Goal: Transaction & Acquisition: Purchase product/service

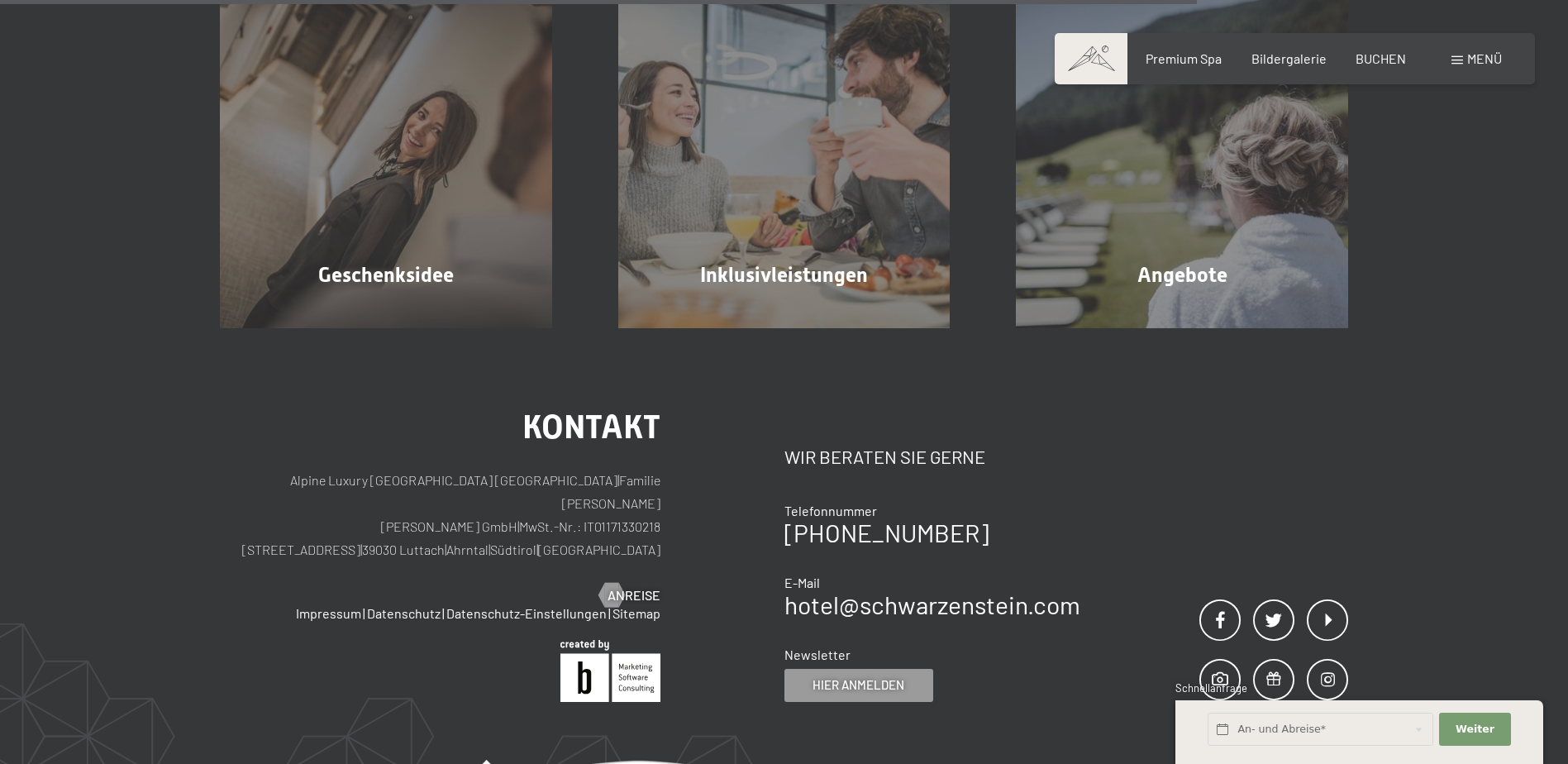
scroll to position [927, 0]
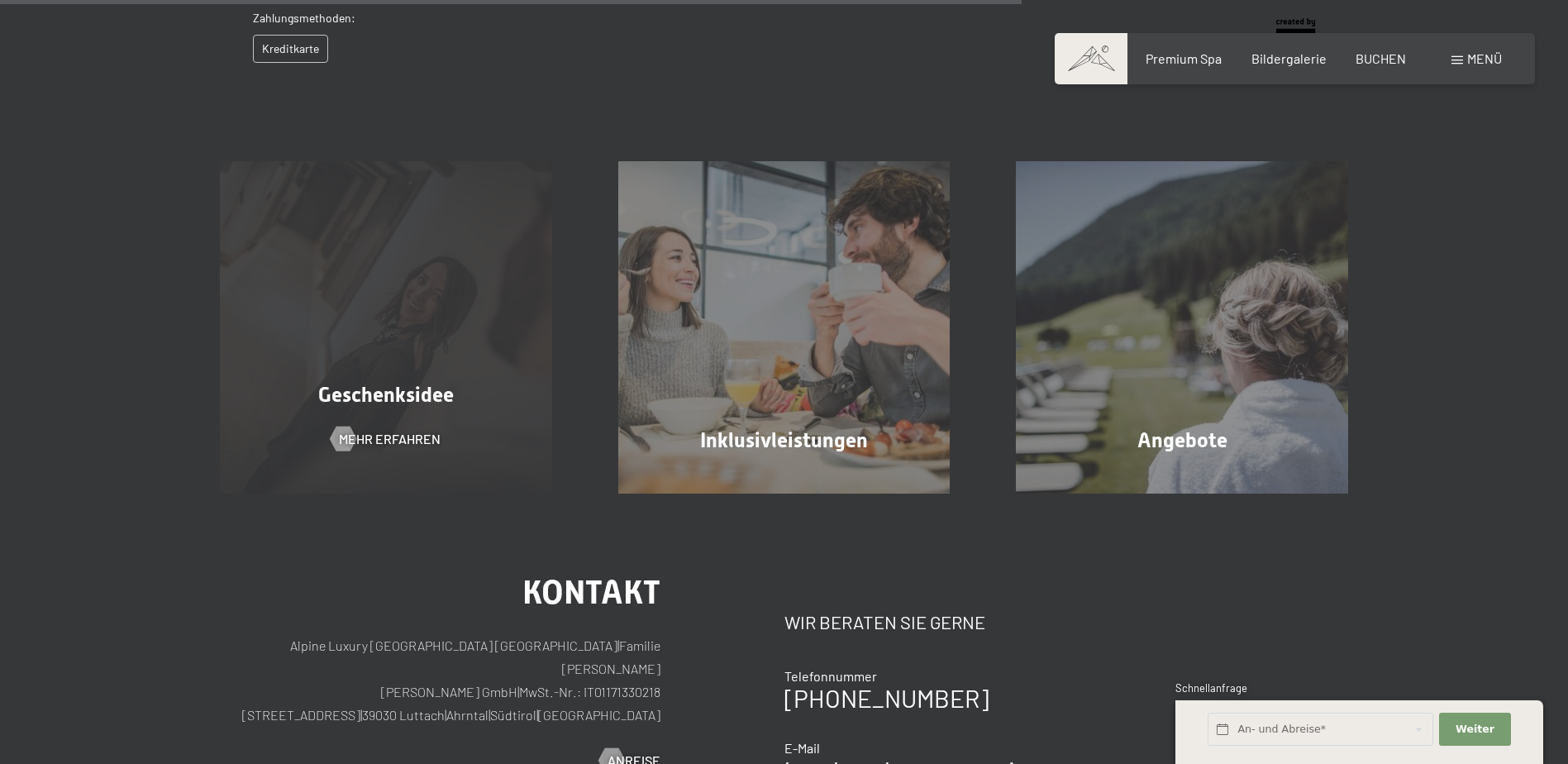
click at [443, 388] on span "Geschenksidee" at bounding box center [386, 394] width 136 height 24
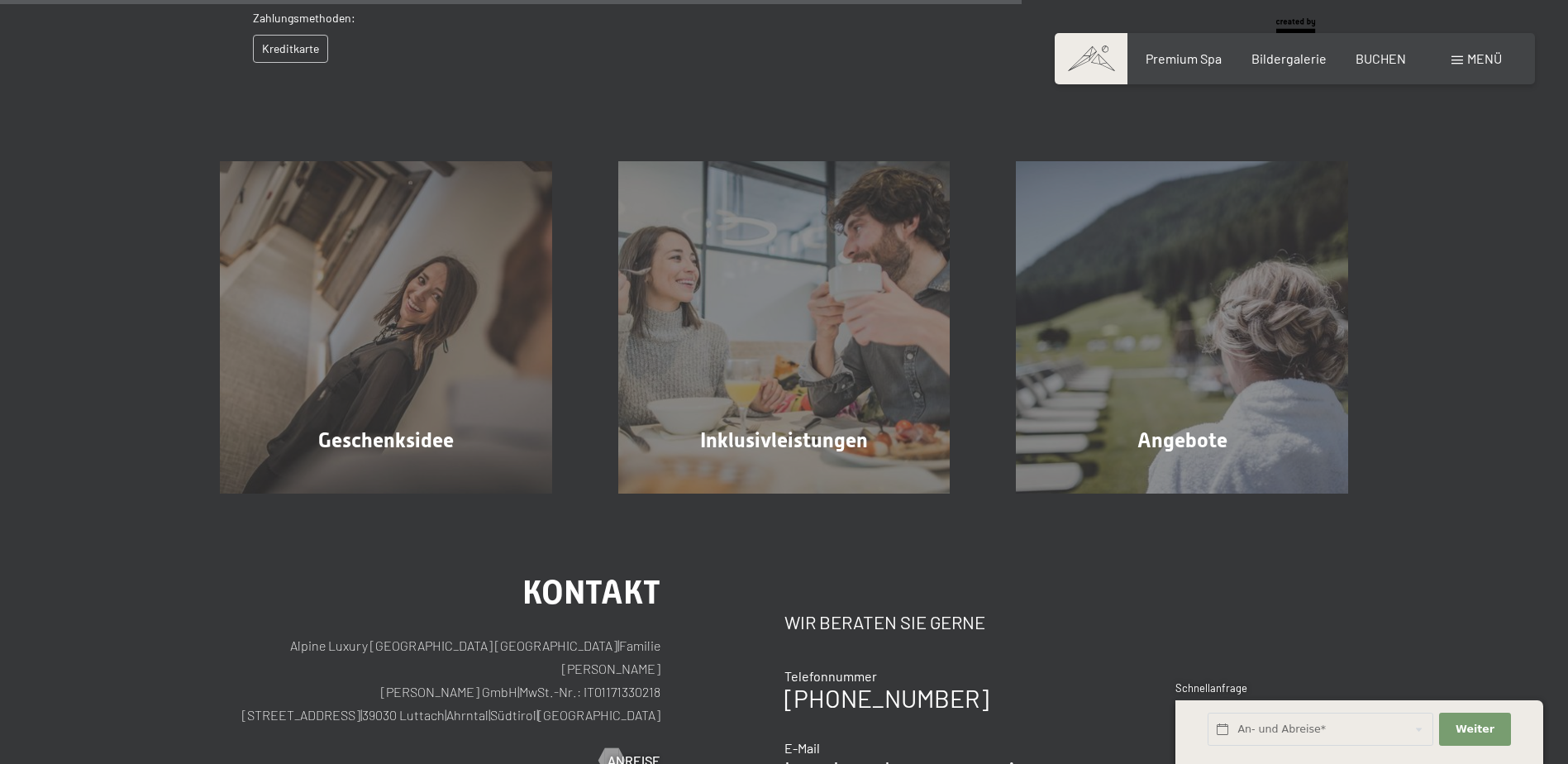
click at [298, 53] on div "Kreditkarte" at bounding box center [303, 48] width 102 height 28
click at [292, 47] on div "Kreditkarte" at bounding box center [303, 48] width 102 height 28
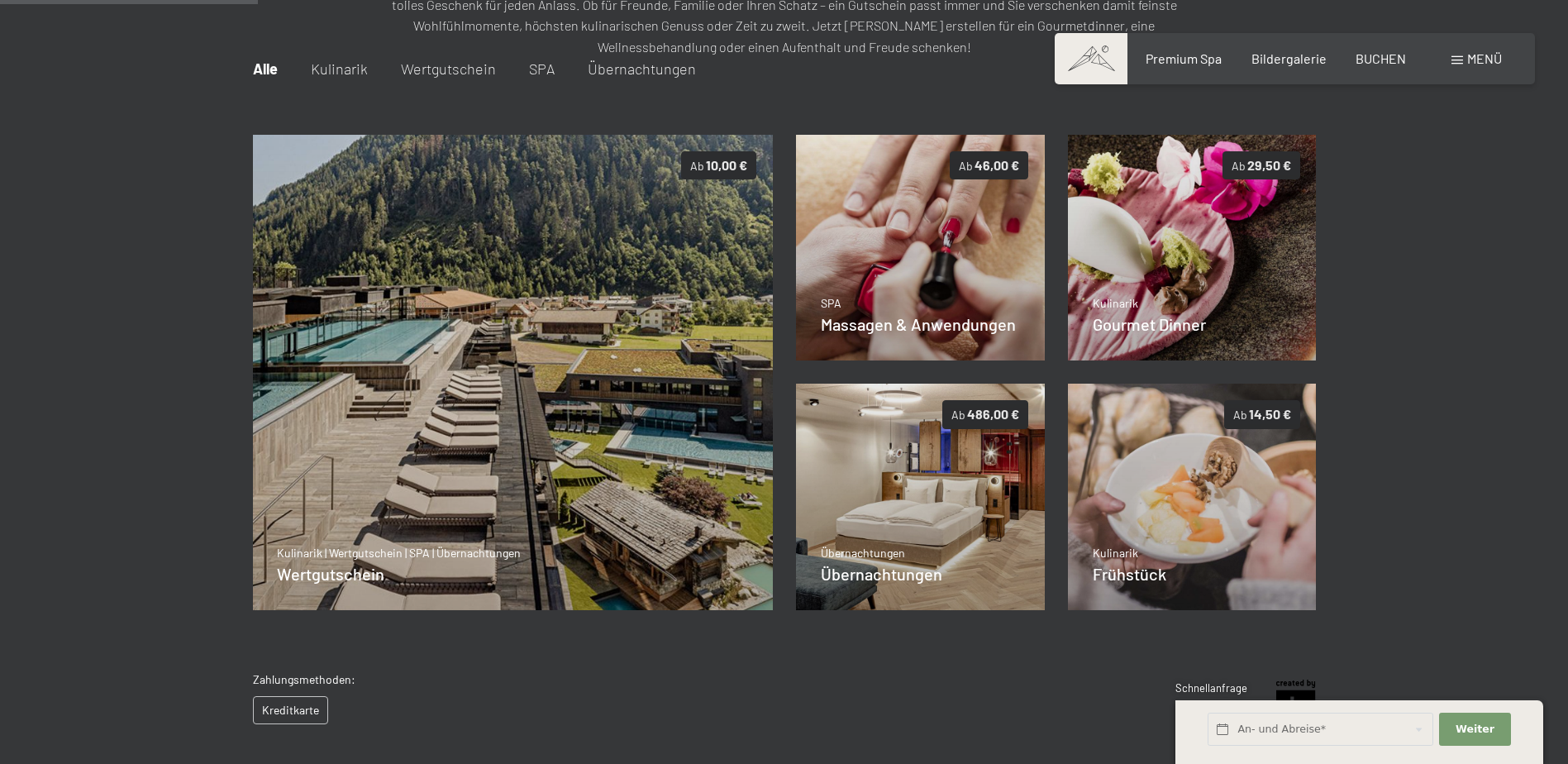
scroll to position [0, 0]
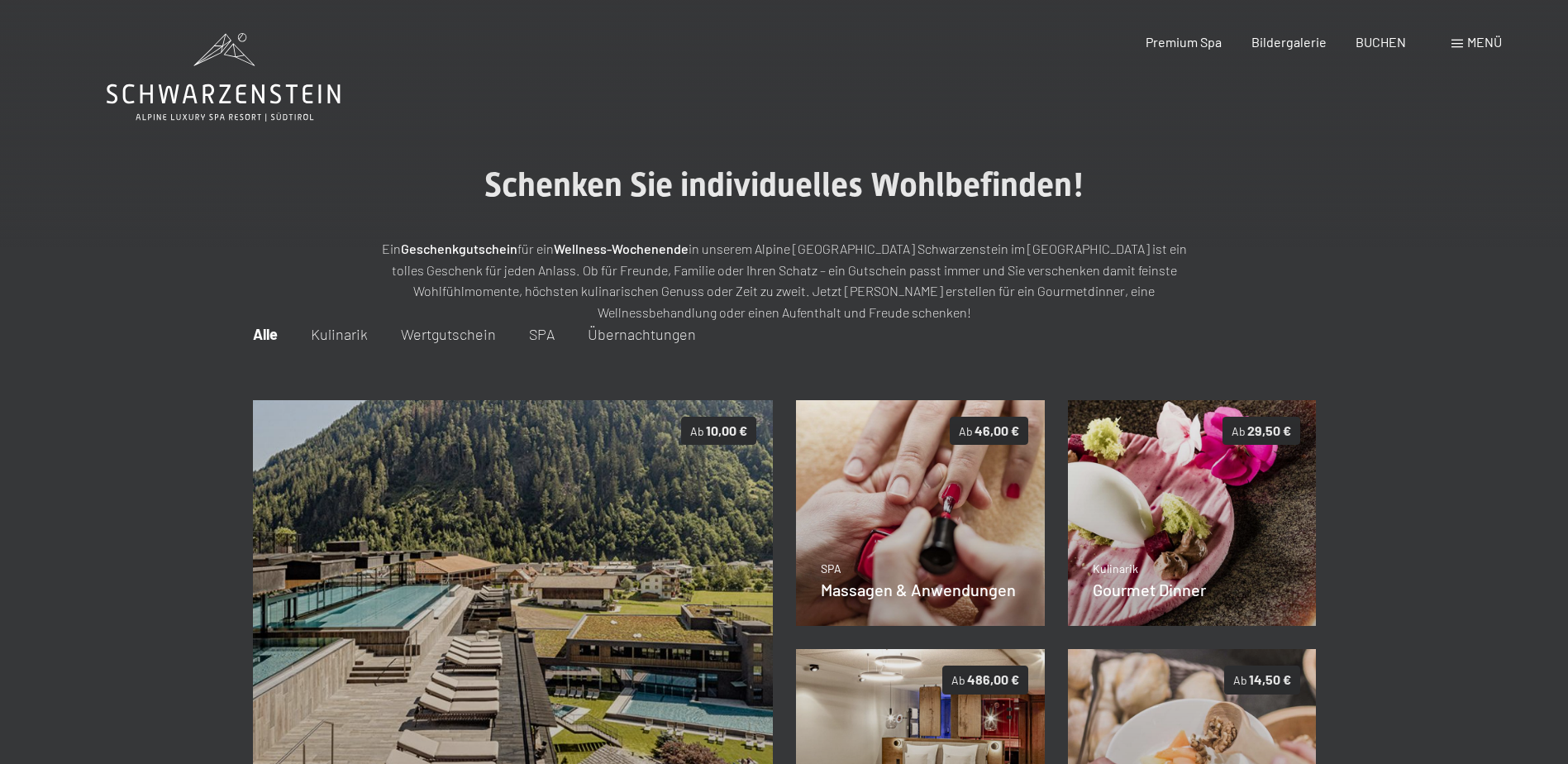
click at [610, 332] on span "Übernachtungen" at bounding box center [642, 334] width 109 height 18
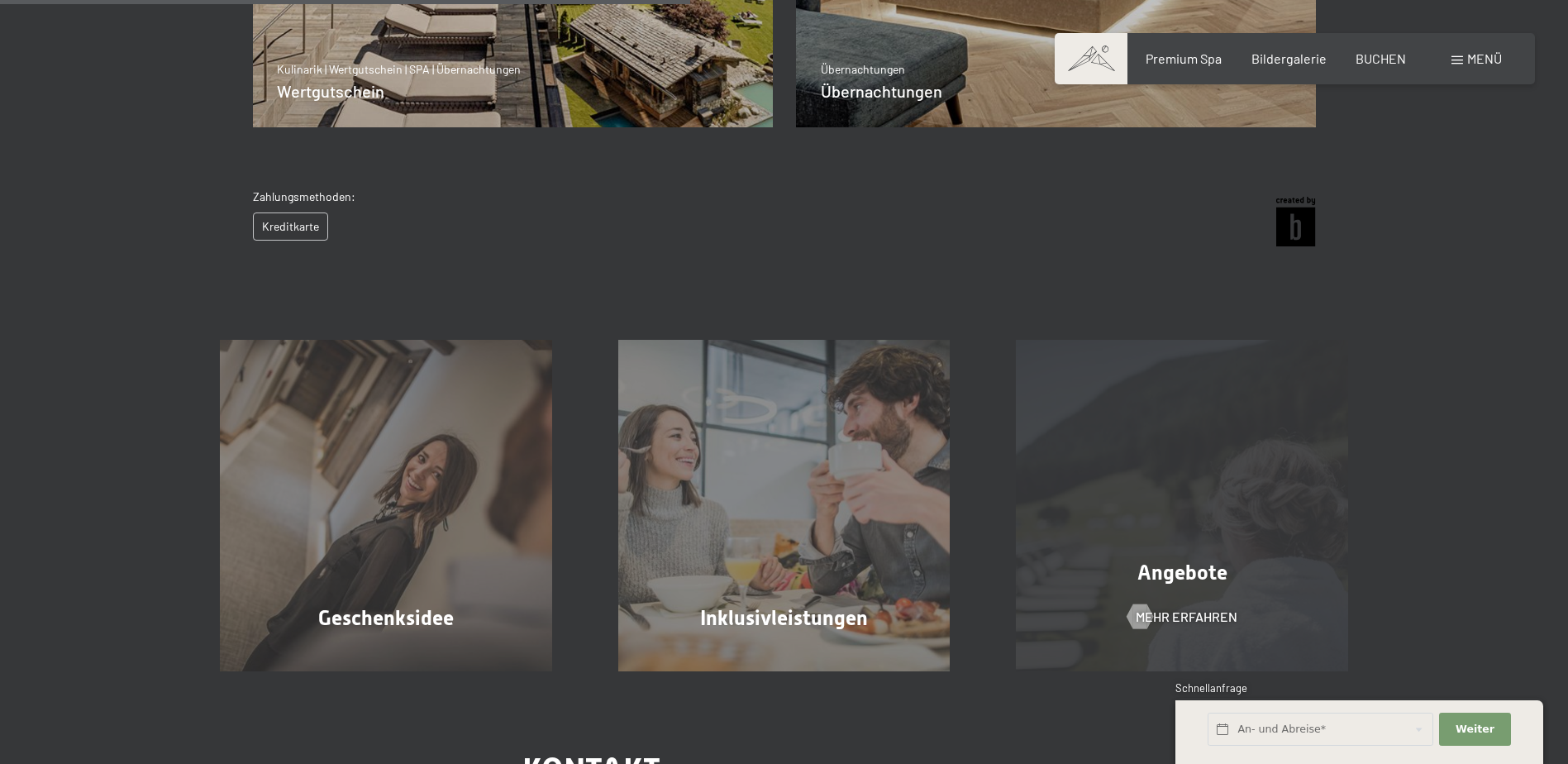
scroll to position [331, 0]
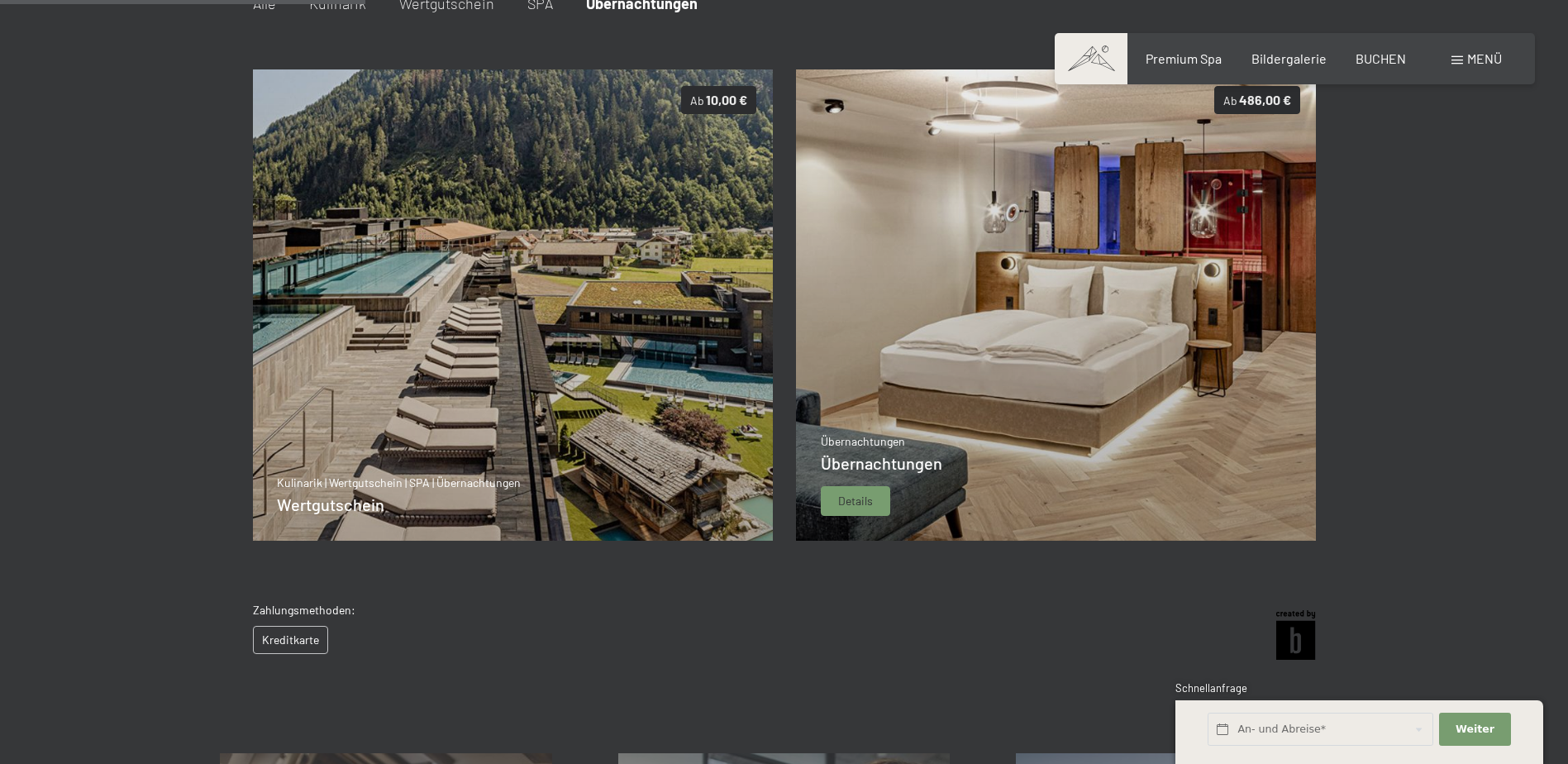
click at [974, 451] on img at bounding box center [1056, 305] width 521 height 471
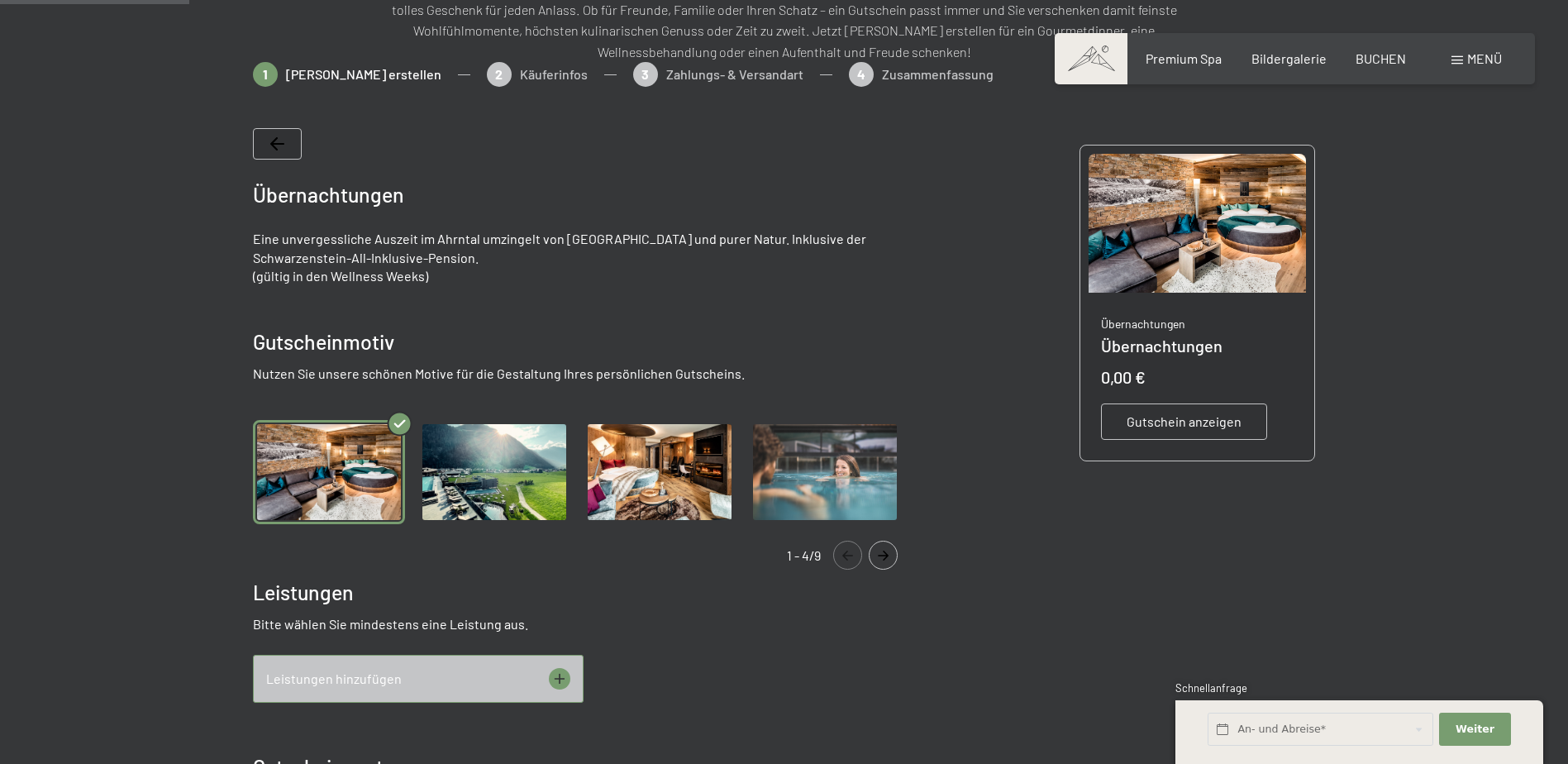
scroll to position [240, 0]
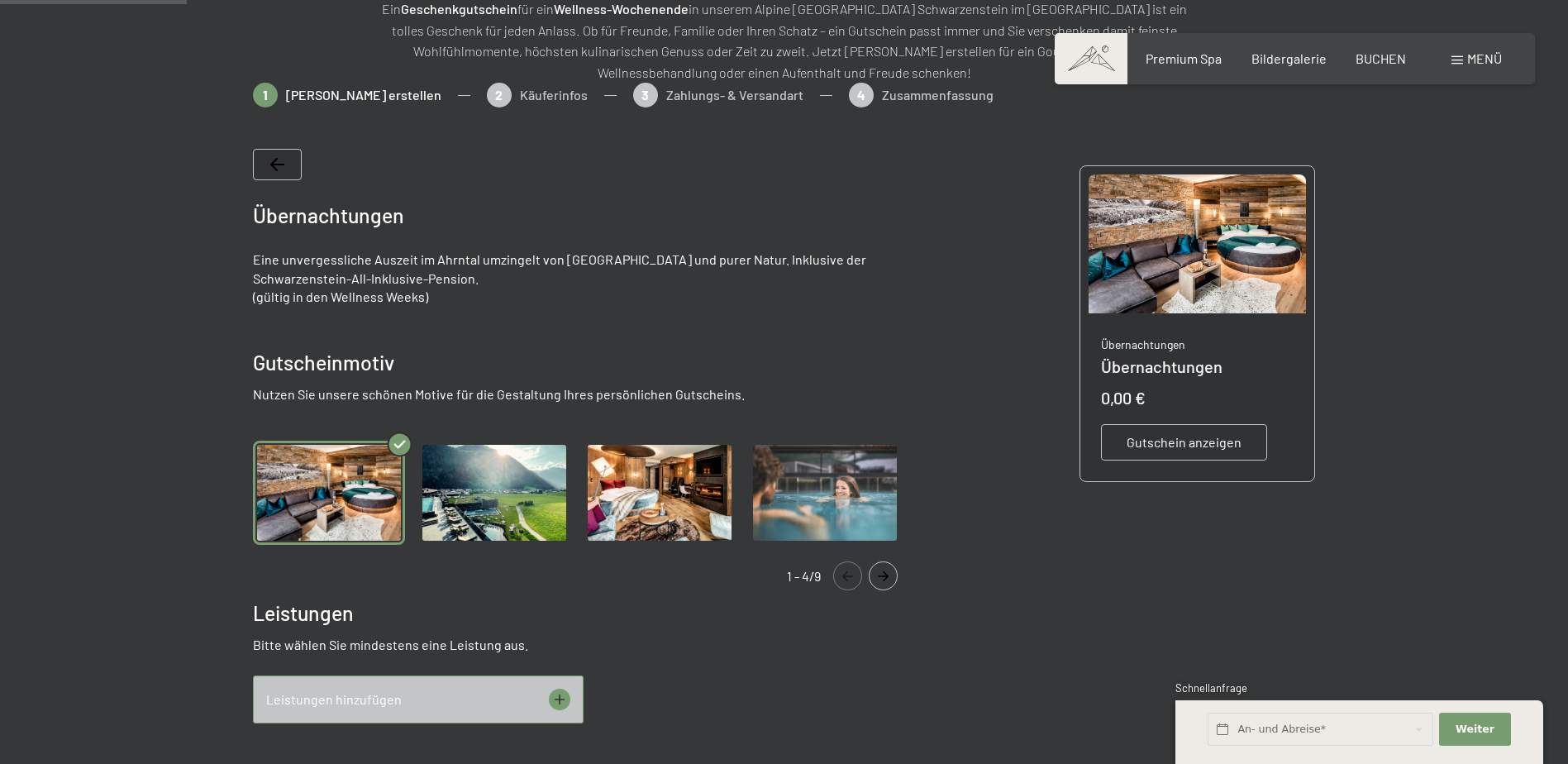
click at [804, 491] on img "Gallery" at bounding box center [825, 493] width 152 height 105
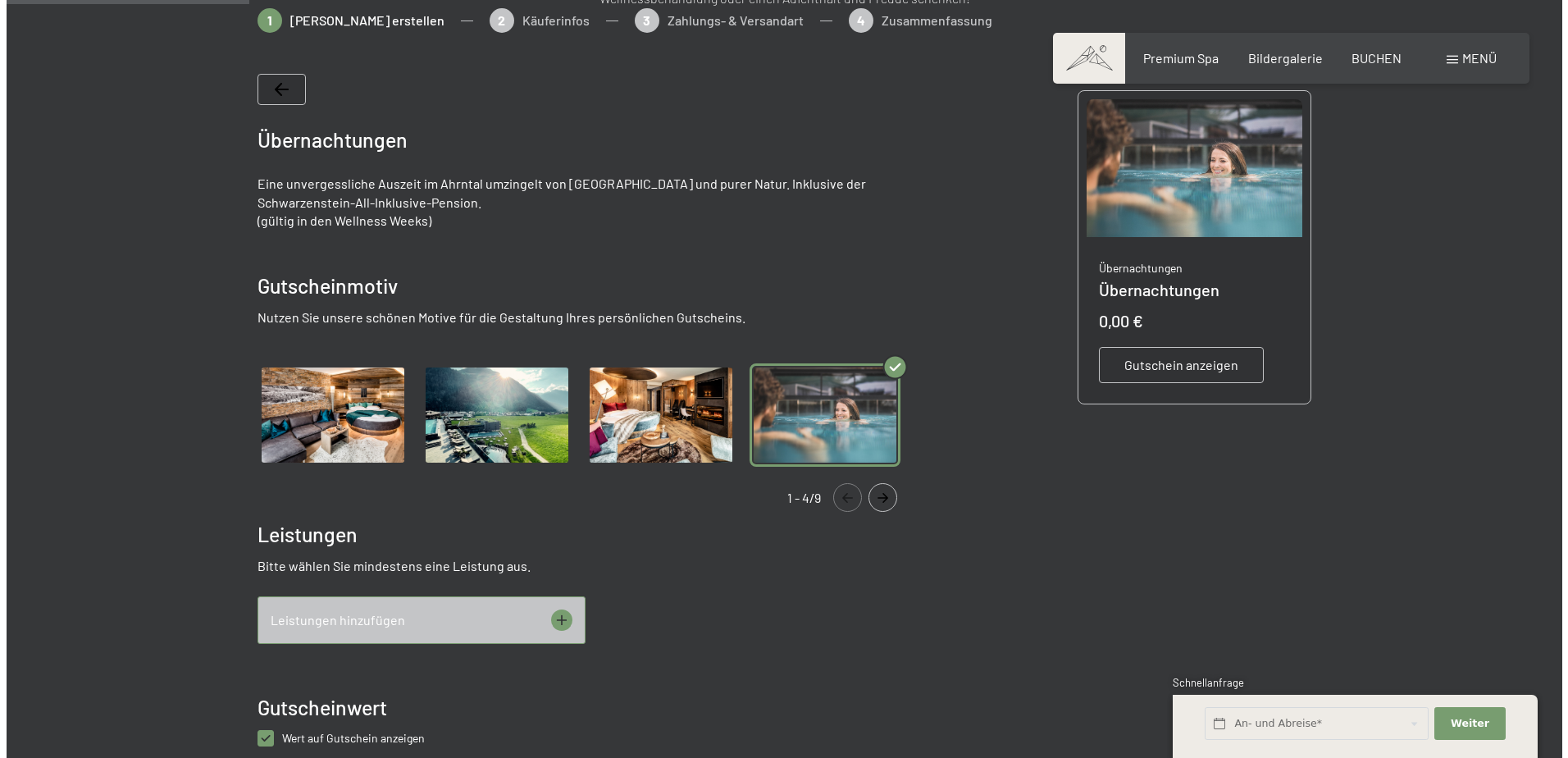
scroll to position [402, 0]
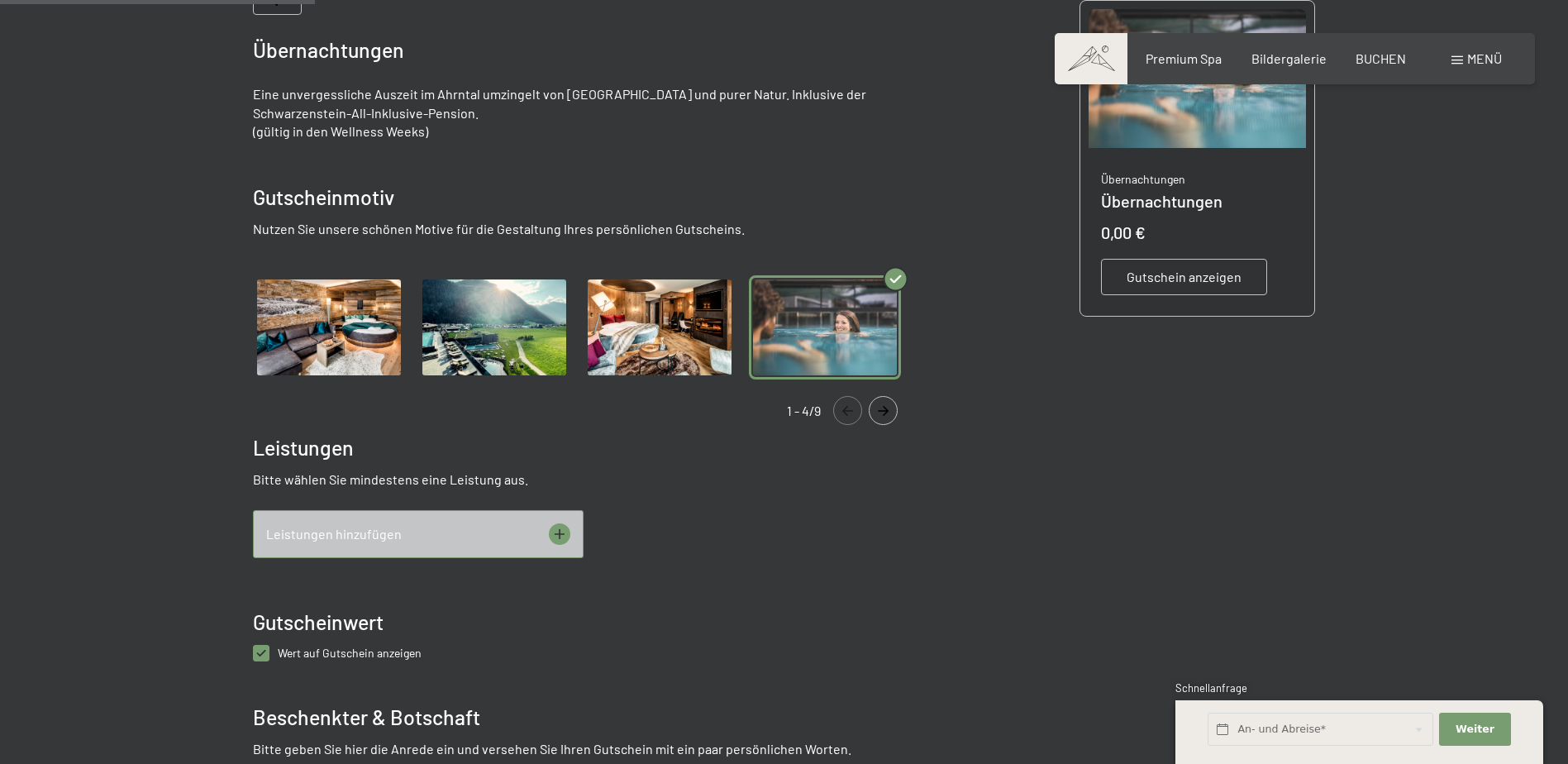
click at [553, 538] on icon at bounding box center [560, 534] width 22 height 22
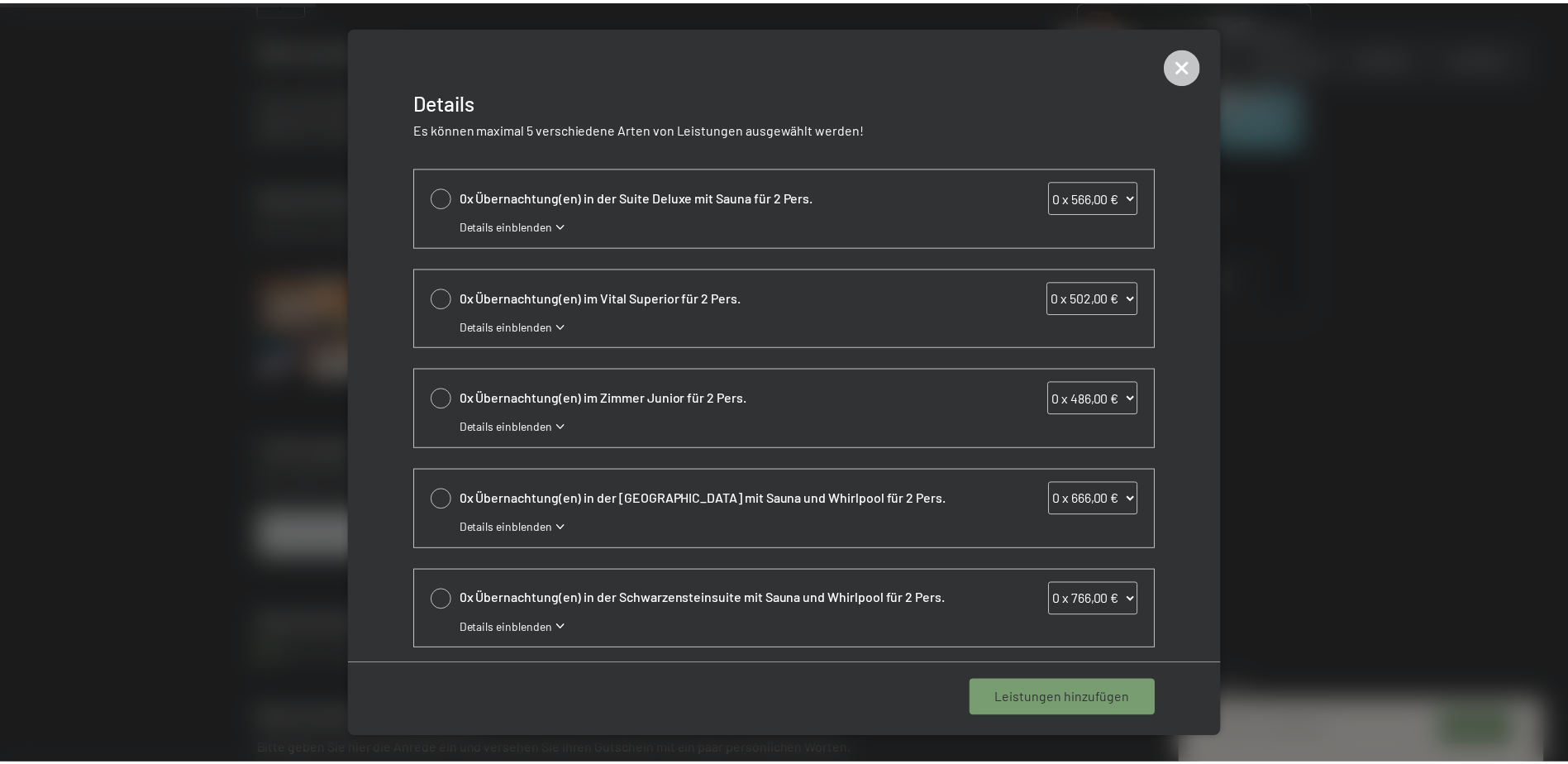
scroll to position [299, 0]
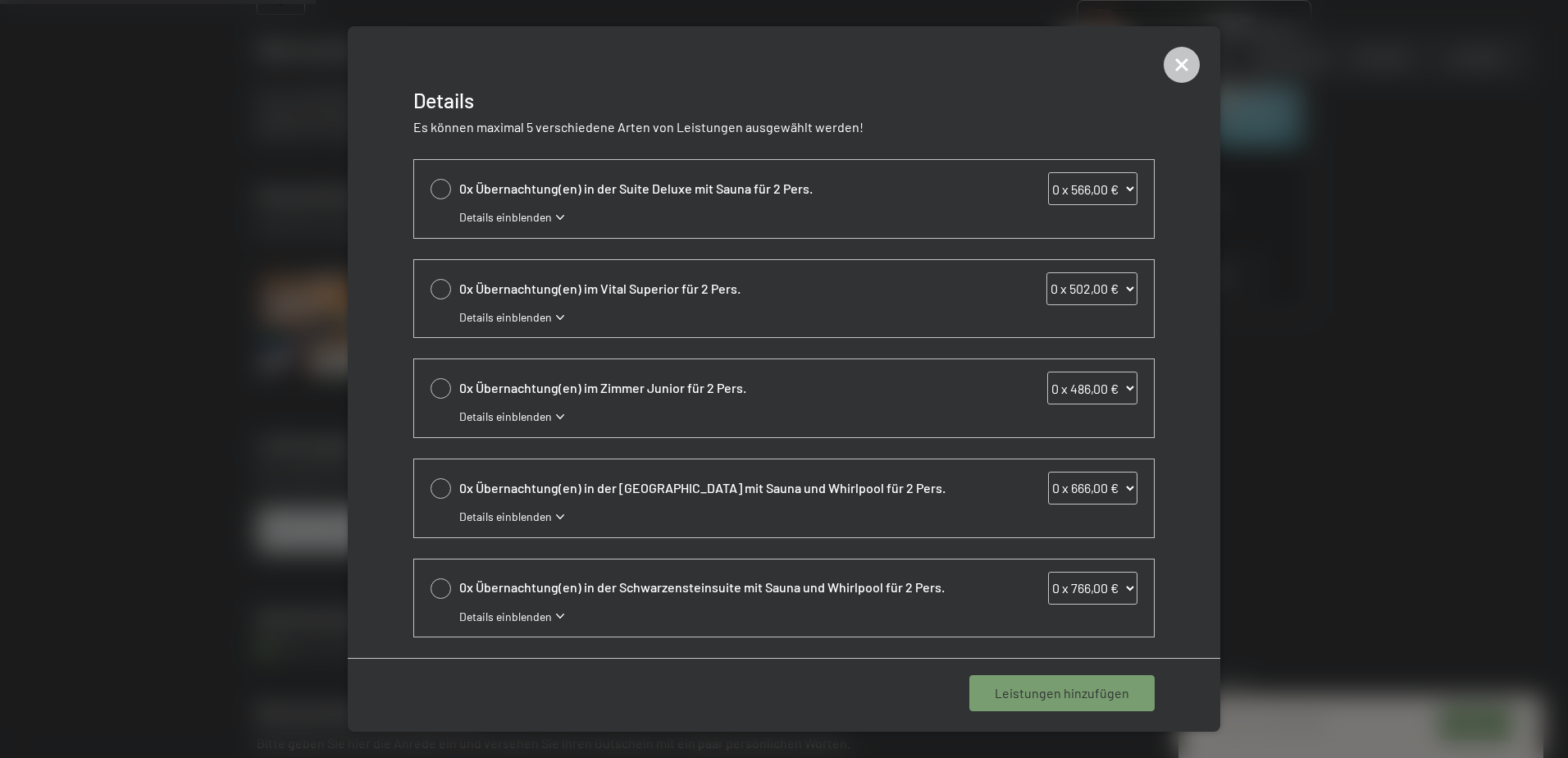
click at [445, 389] on div at bounding box center [441, 388] width 21 height 21
select select "1"
click at [1106, 697] on span "1 Leistung hinzufügen" at bounding box center [1065, 693] width 127 height 18
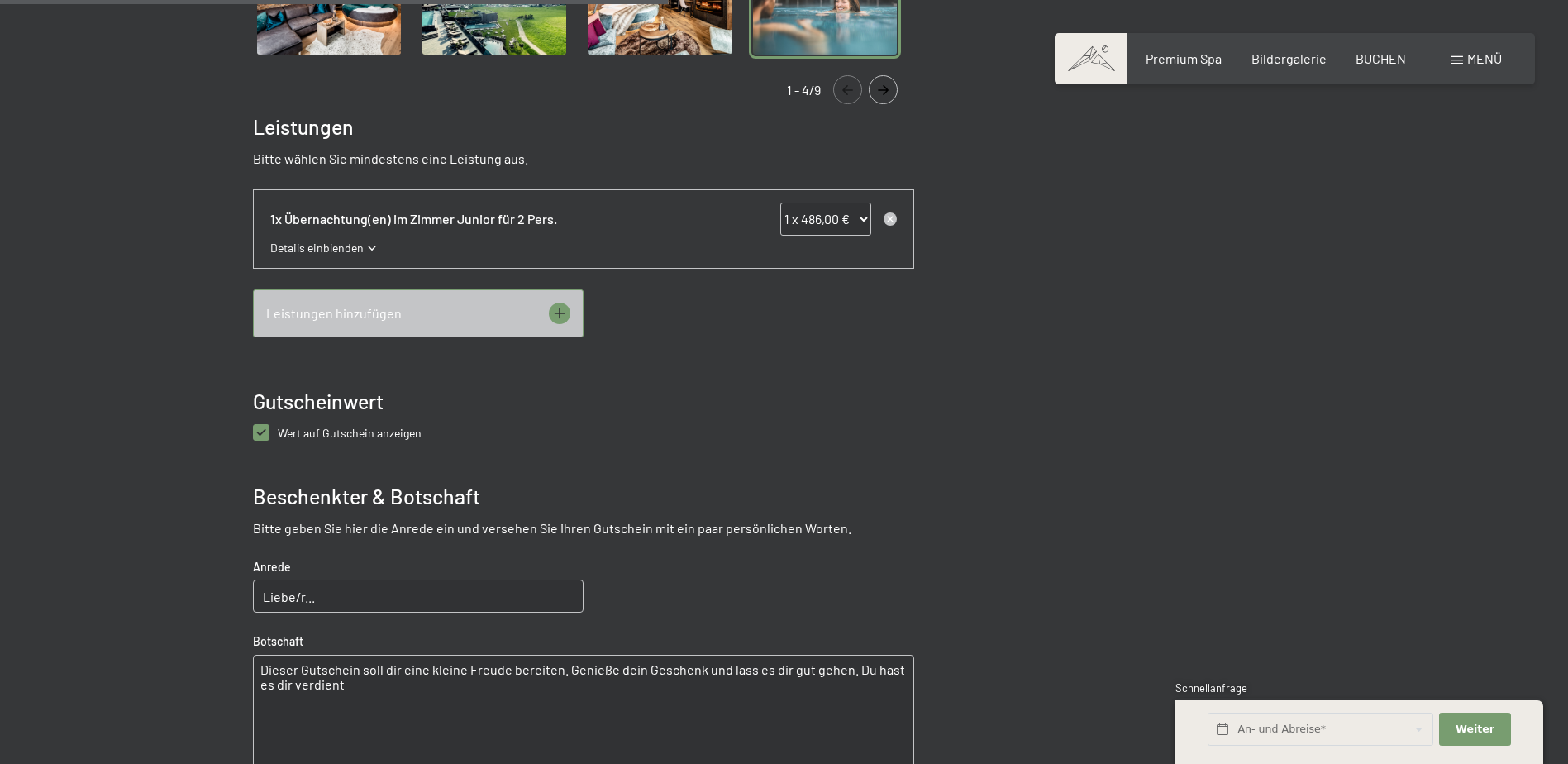
scroll to position [901, 0]
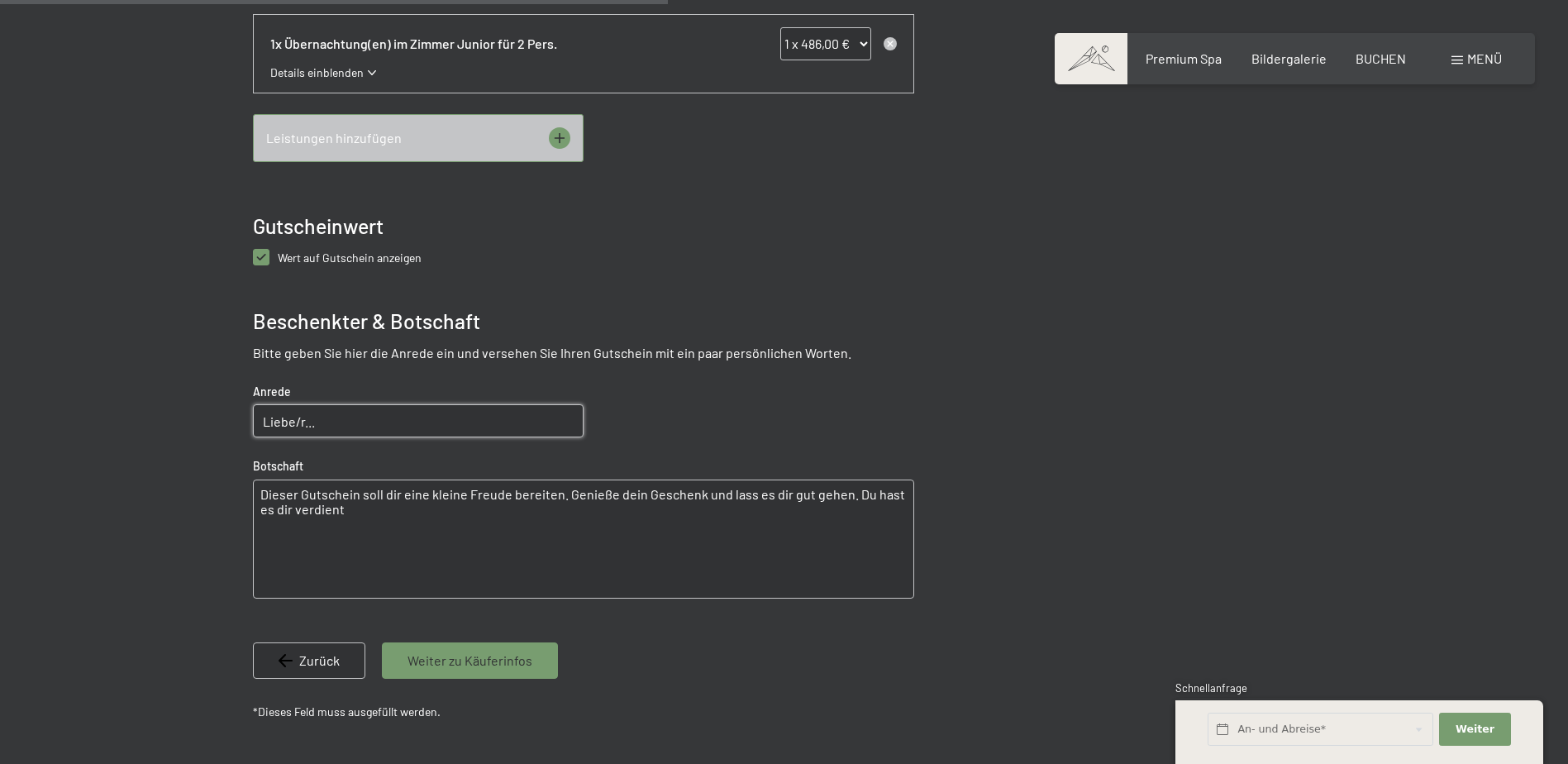
click at [358, 423] on input "Liebe/r..." at bounding box center [418, 421] width 331 height 33
click at [599, 542] on textarea "Dieser Gutschein soll dir eine kleine Freude bereiten. Genieße dein Geschenk un…" at bounding box center [583, 538] width 661 height 119
drag, startPoint x: 382, startPoint y: 426, endPoint x: 391, endPoint y: 426, distance: 9.0
click at [382, 426] on input "Liebe" at bounding box center [418, 421] width 331 height 33
type input "Liebe Mamma,"
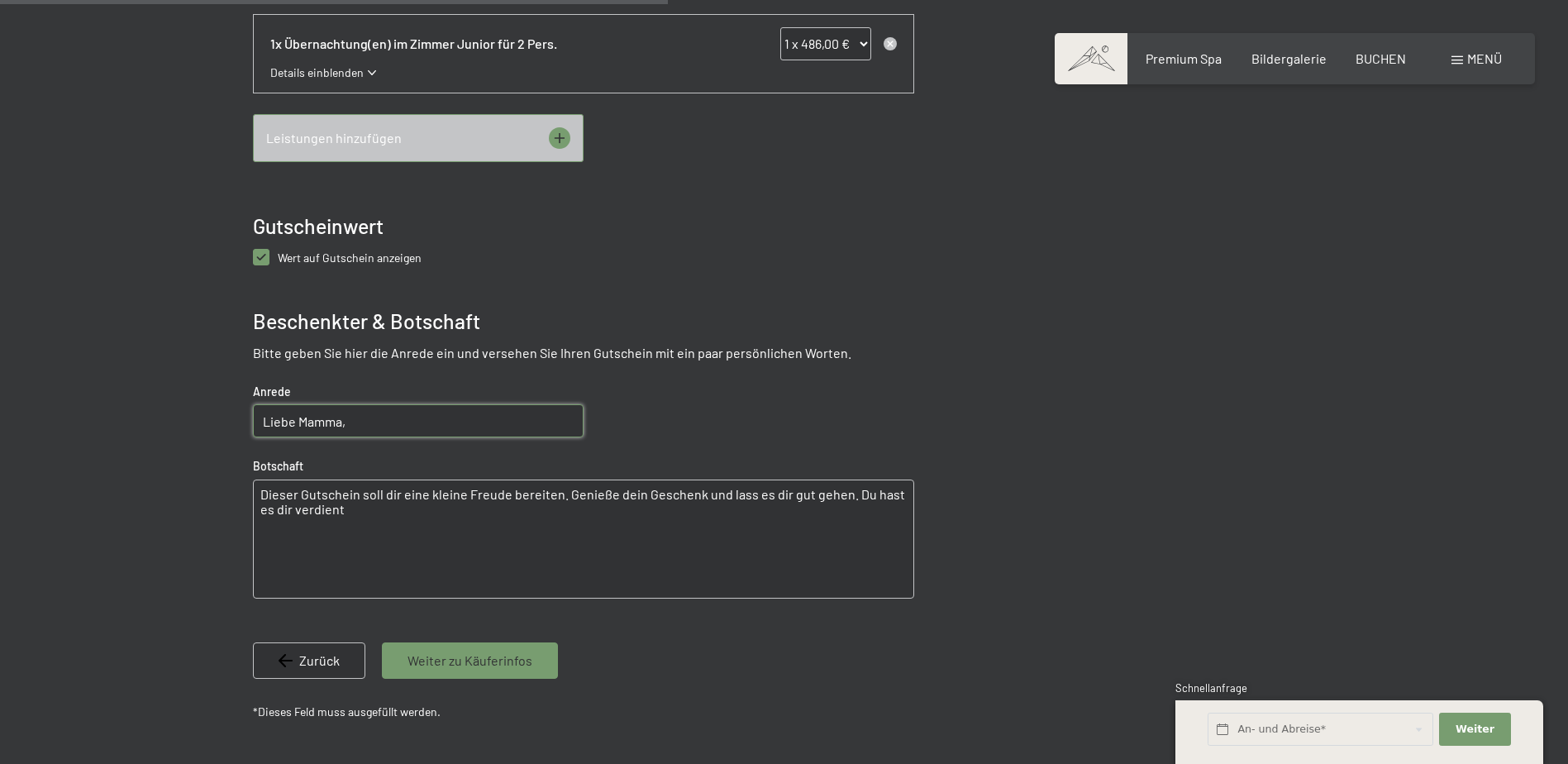
drag, startPoint x: 777, startPoint y: 495, endPoint x: 1017, endPoint y: 517, distance: 241.0
click at [777, 495] on textarea "Dieser Gutschein soll dir eine kleine Freude bereiten. Genieße dein Geschenk un…" at bounding box center [583, 538] width 661 height 119
click at [872, 493] on textarea "Dieser Gutschein soll dir eine kleine Freude bereiten. Genieße dein Geschenk un…" at bounding box center [583, 538] width 661 height 119
click at [293, 509] on textarea "Dieser Gutschein soll dir eine kleine Freude bereiten. Genieße dein Geschenk un…" at bounding box center [583, 538] width 661 height 119
click at [399, 496] on textarea "Dieser Gutschein soll dir eine kleine Freude bereiten. Genieße dein Geschenk un…" at bounding box center [583, 538] width 661 height 119
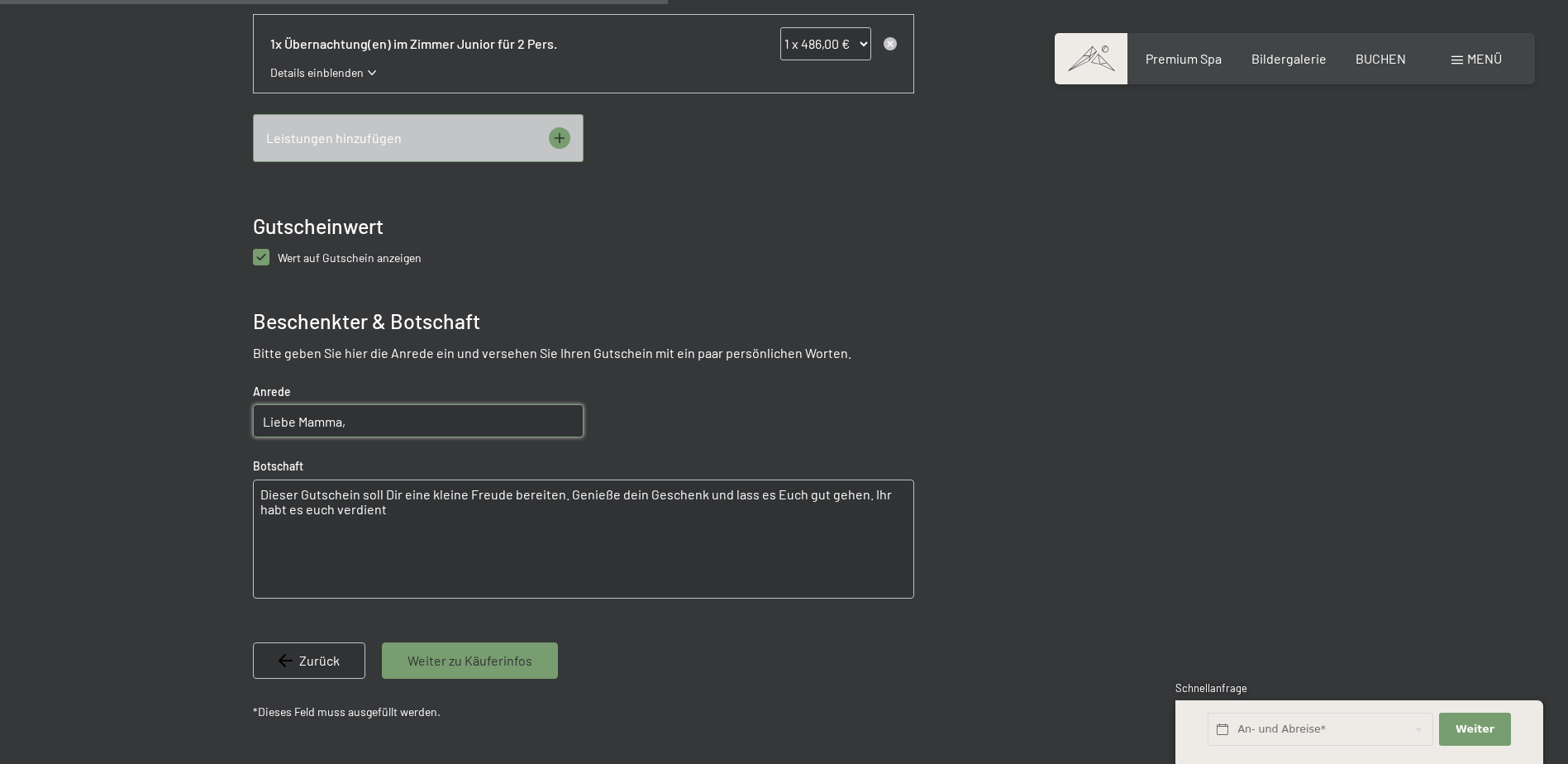
click at [353, 557] on textarea "Dieser Gutschein soll Dir eine kleine Freude bereiten. Genieße dein Geschenk un…" at bounding box center [583, 538] width 661 height 119
type textarea "Dieser Gutschein soll Dir eine kleine Freude bereiten. Genieße dein Geschenk un…"
click at [500, 664] on span "Weiter zu Käuferinfos" at bounding box center [470, 661] width 125 height 18
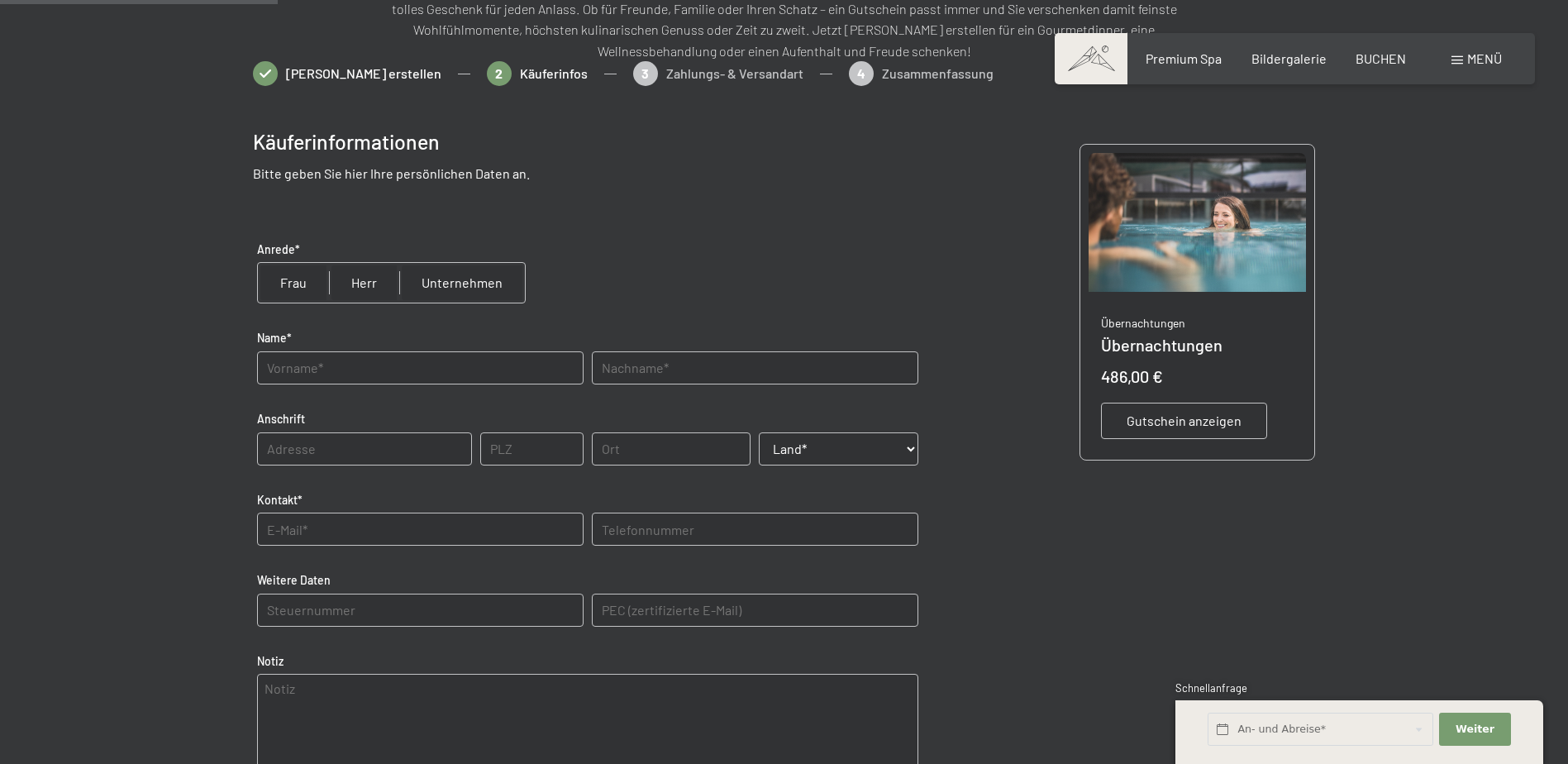
scroll to position [240, 0]
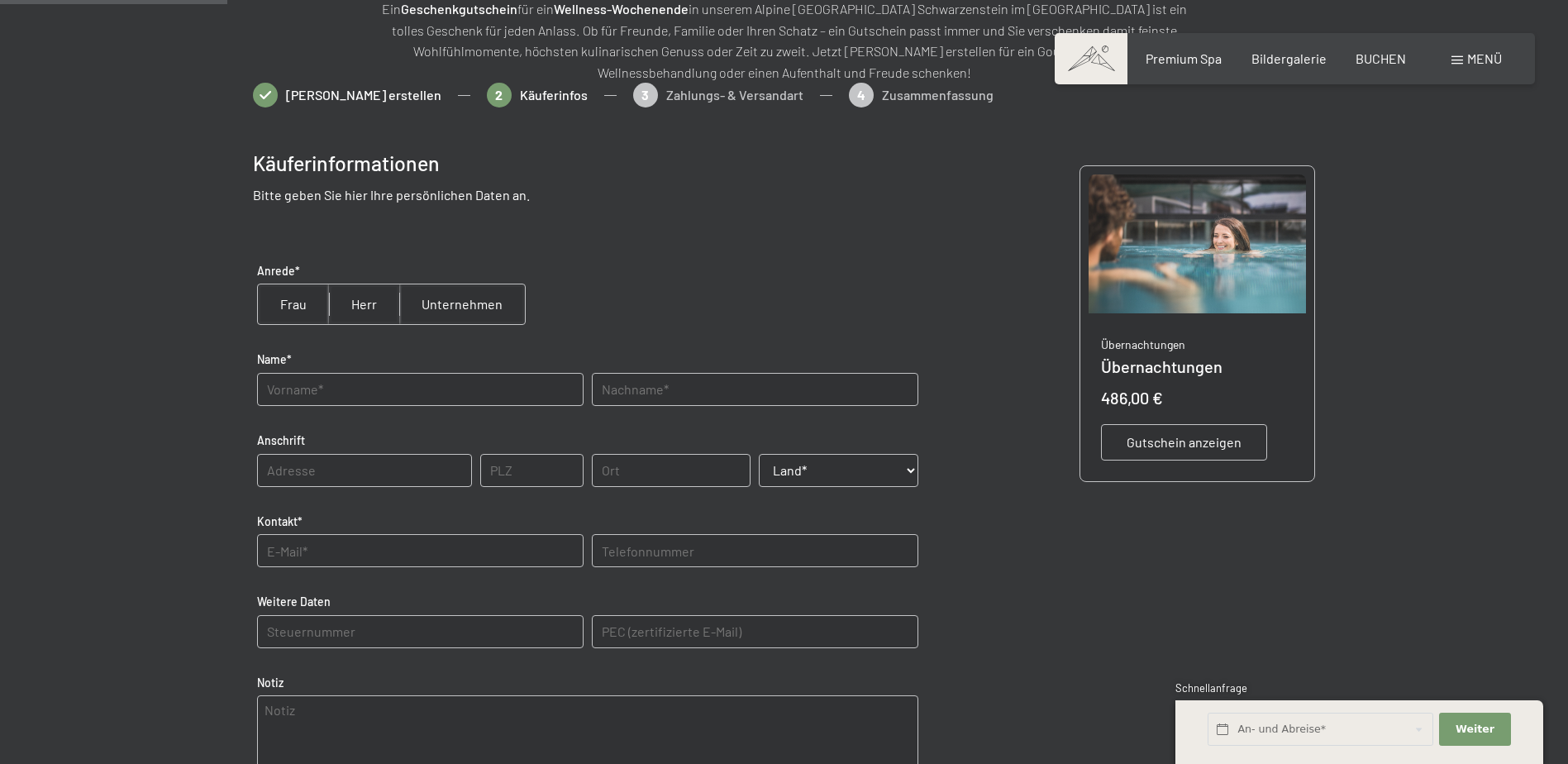
click at [370, 301] on input "radio" at bounding box center [364, 305] width 71 height 40
radio input "true"
click at [378, 395] on input "text" at bounding box center [420, 389] width 326 height 33
type input "Kurt"
type input "Hofer"
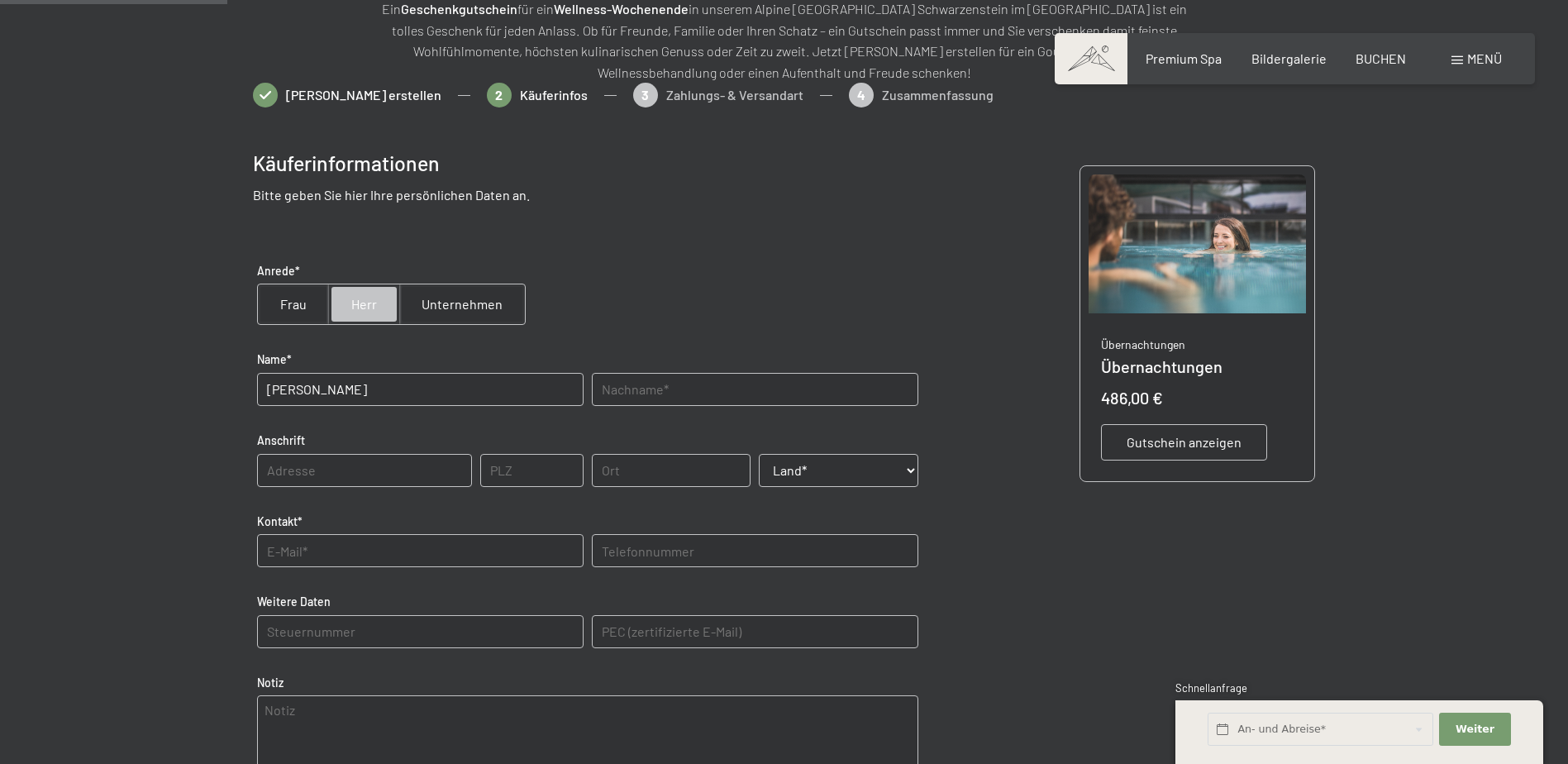
type input "39017"
type input "Schenna"
select select "ITA"
type input "3381620064"
type E-Mail\) "info@goyenhof.com"
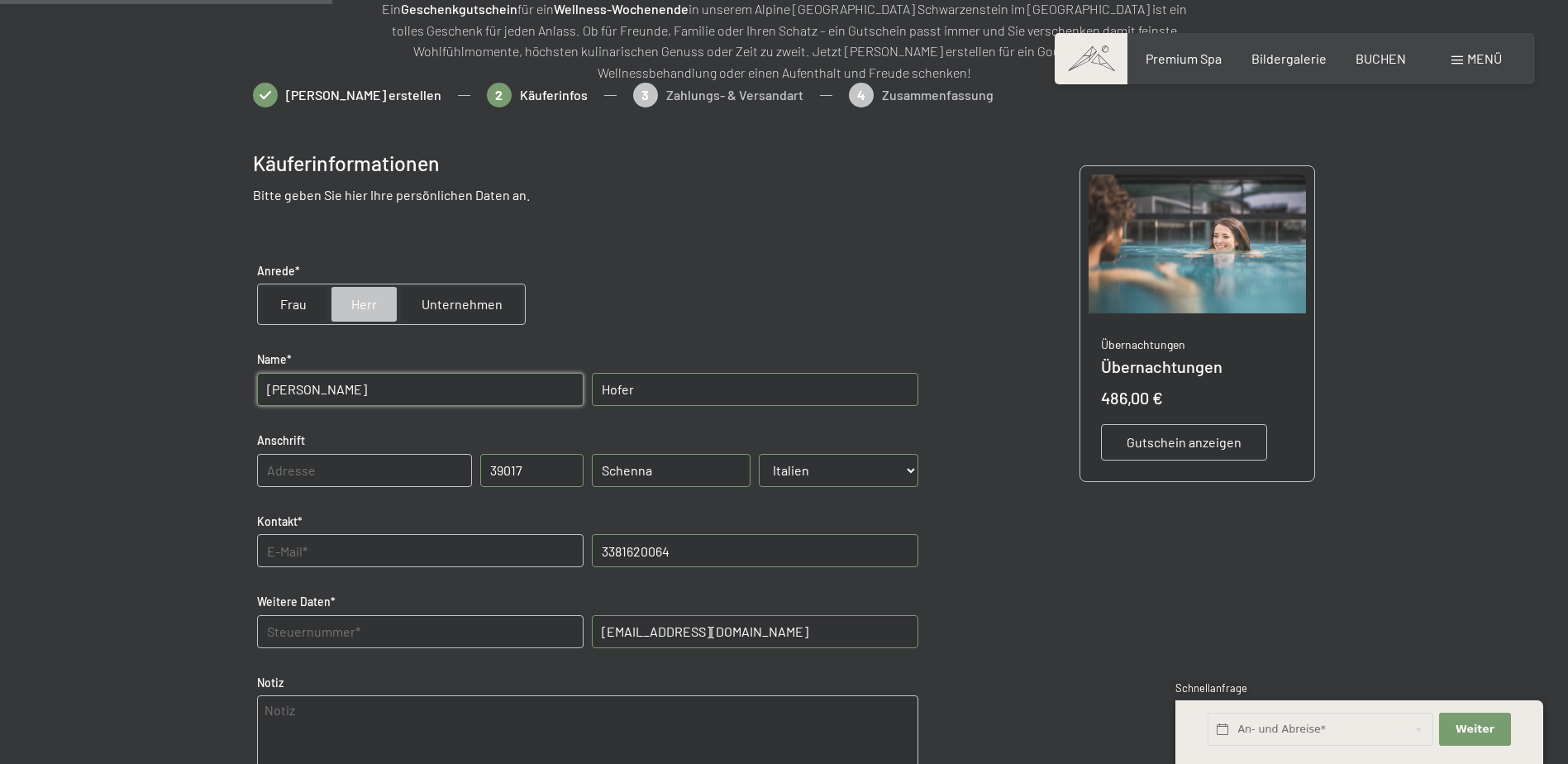
scroll to position [570, 0]
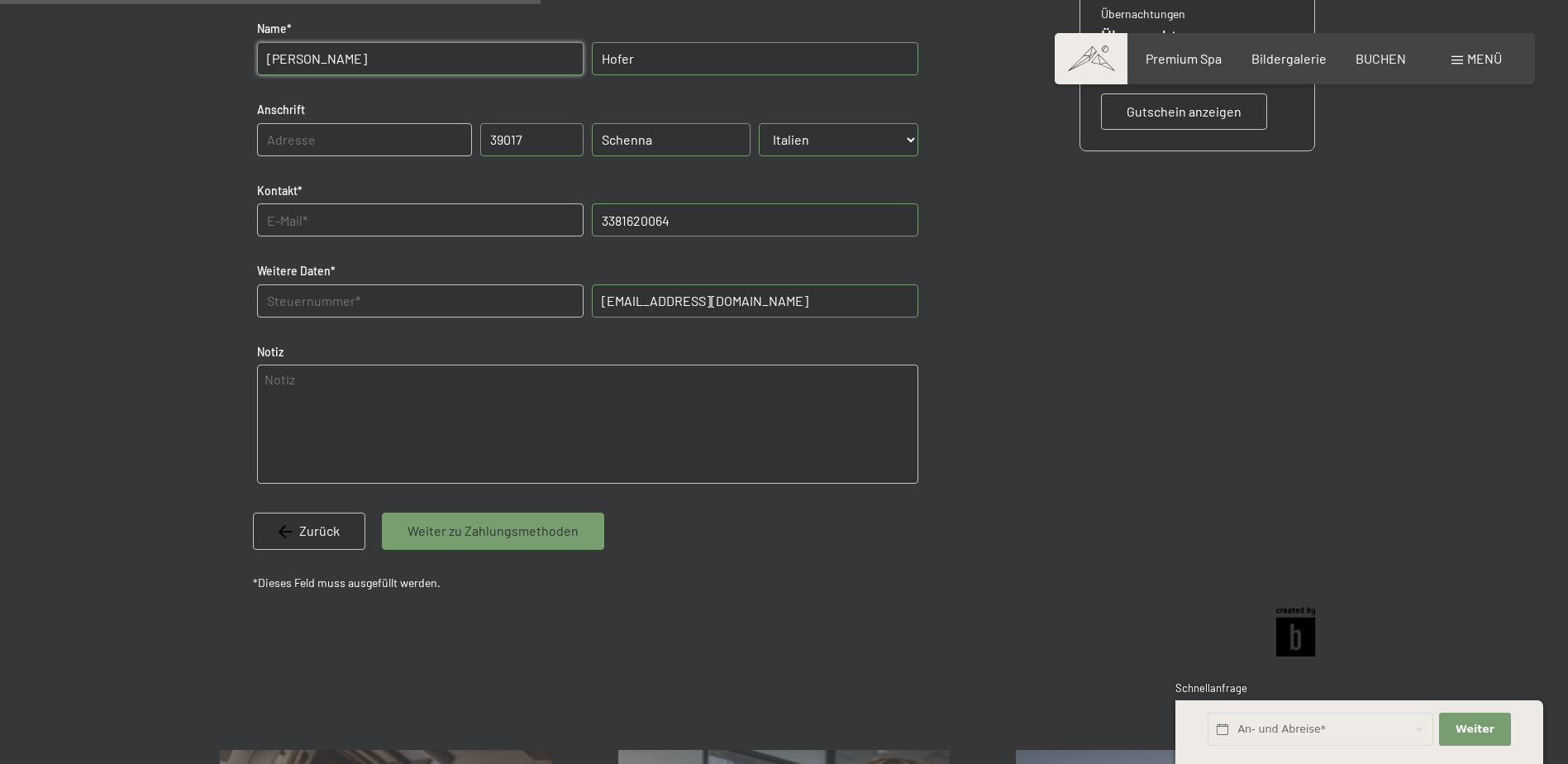
click at [696, 220] on input "3381620064" at bounding box center [755, 219] width 326 height 33
type input "3"
click at [493, 237] on div "Kontakt*" at bounding box center [419, 209] width 334 height 71
click at [656, 218] on input "text" at bounding box center [755, 219] width 326 height 33
type input "3381620064"
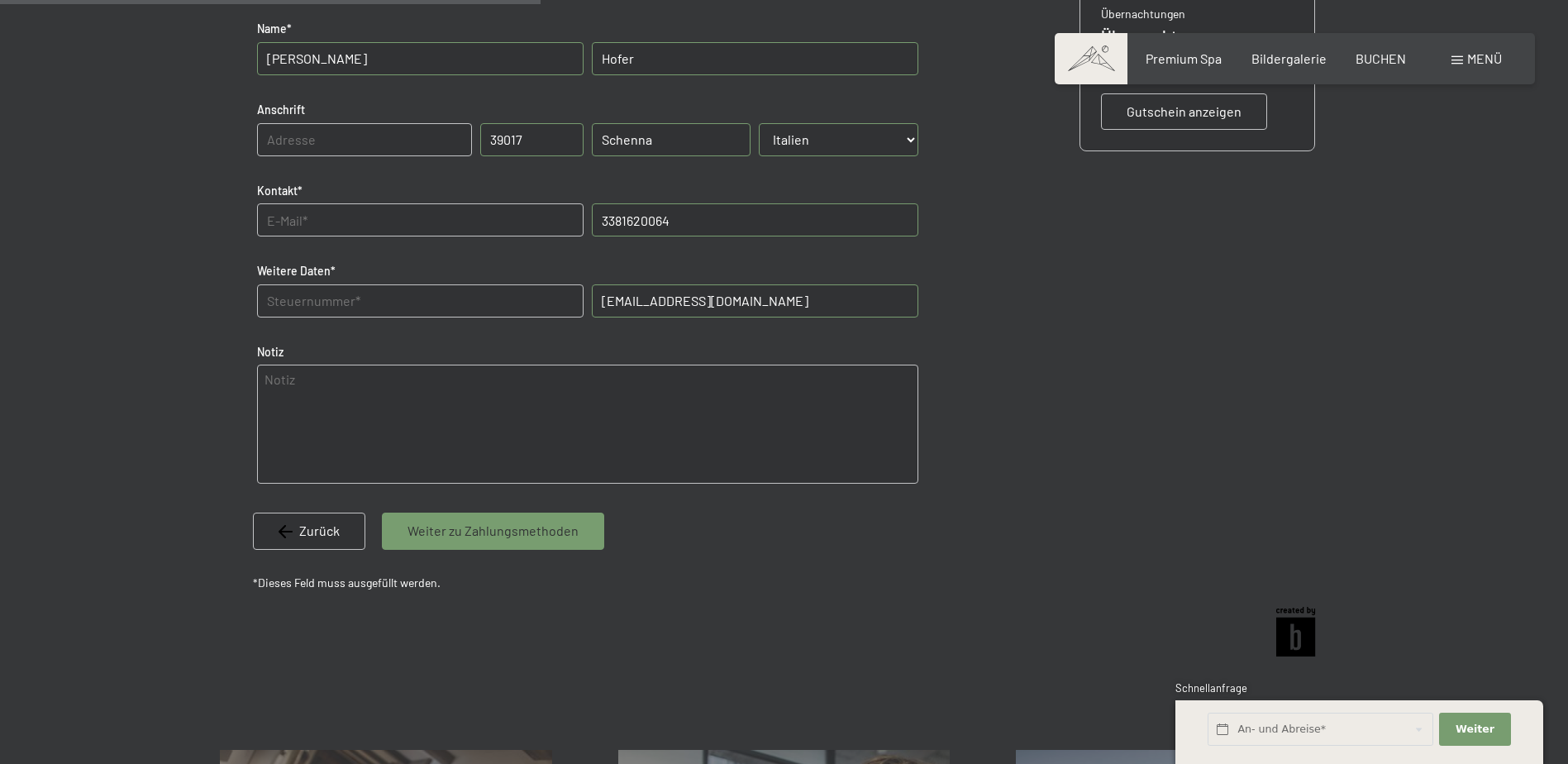
click at [298, 199] on div "Kontakt*" at bounding box center [419, 209] width 334 height 71
click at [311, 218] on input "text" at bounding box center [420, 219] width 326 height 33
type input "info@goyenhof.com"
click at [736, 295] on E-Mail\) "info@goyenhof.com" at bounding box center [755, 301] width 326 height 33
drag, startPoint x: 356, startPoint y: 308, endPoint x: 457, endPoint y: 306, distance: 101.0
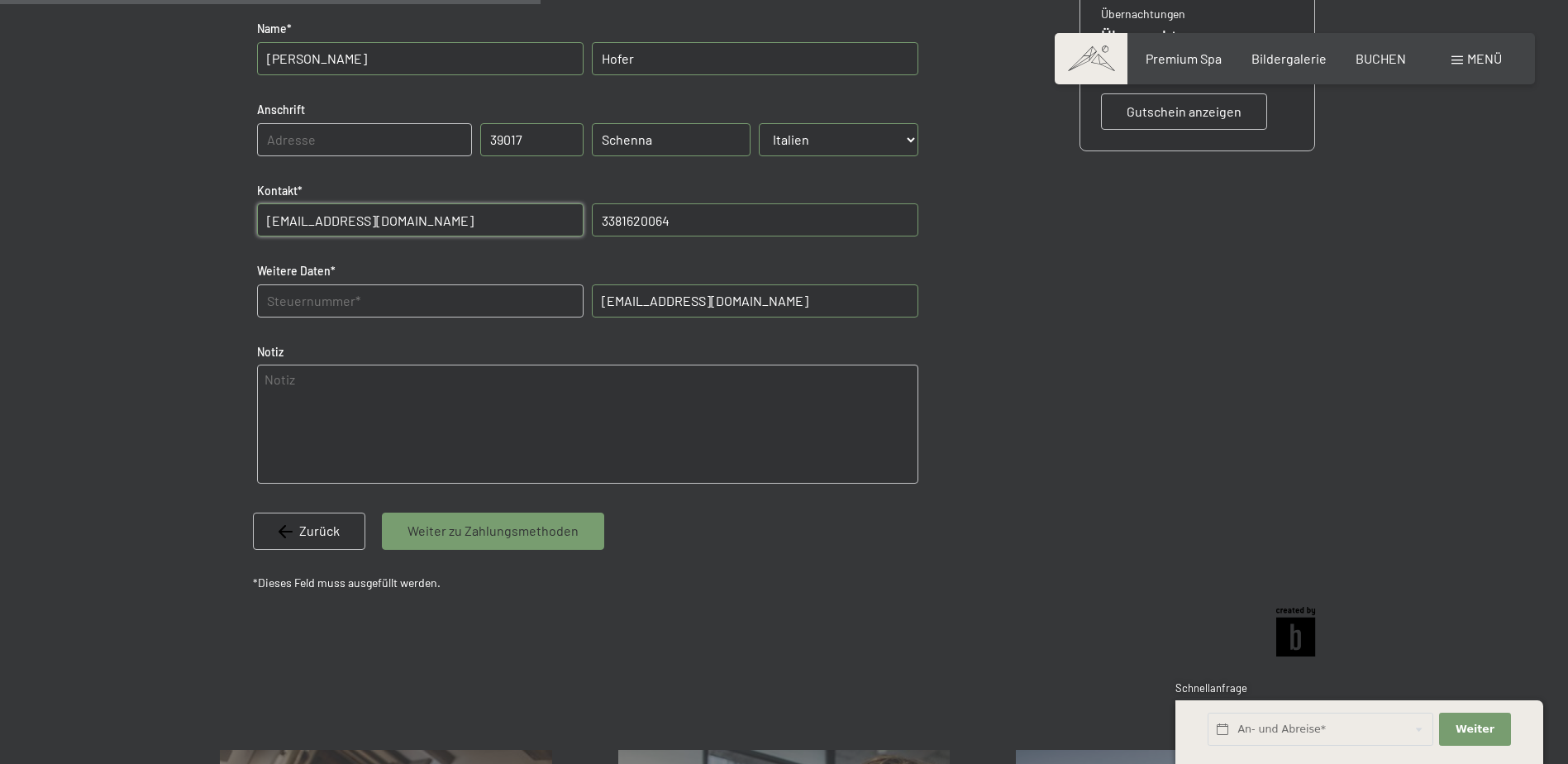
click at [360, 308] on Daten "text" at bounding box center [420, 301] width 326 height 33
type Daten "HFRKRT73L10F132C"
click at [314, 142] on input "text" at bounding box center [364, 140] width 215 height 33
click at [287, 134] on input "text" at bounding box center [364, 140] width 215 height 33
type input "Ifingerstrasse, 52/e"
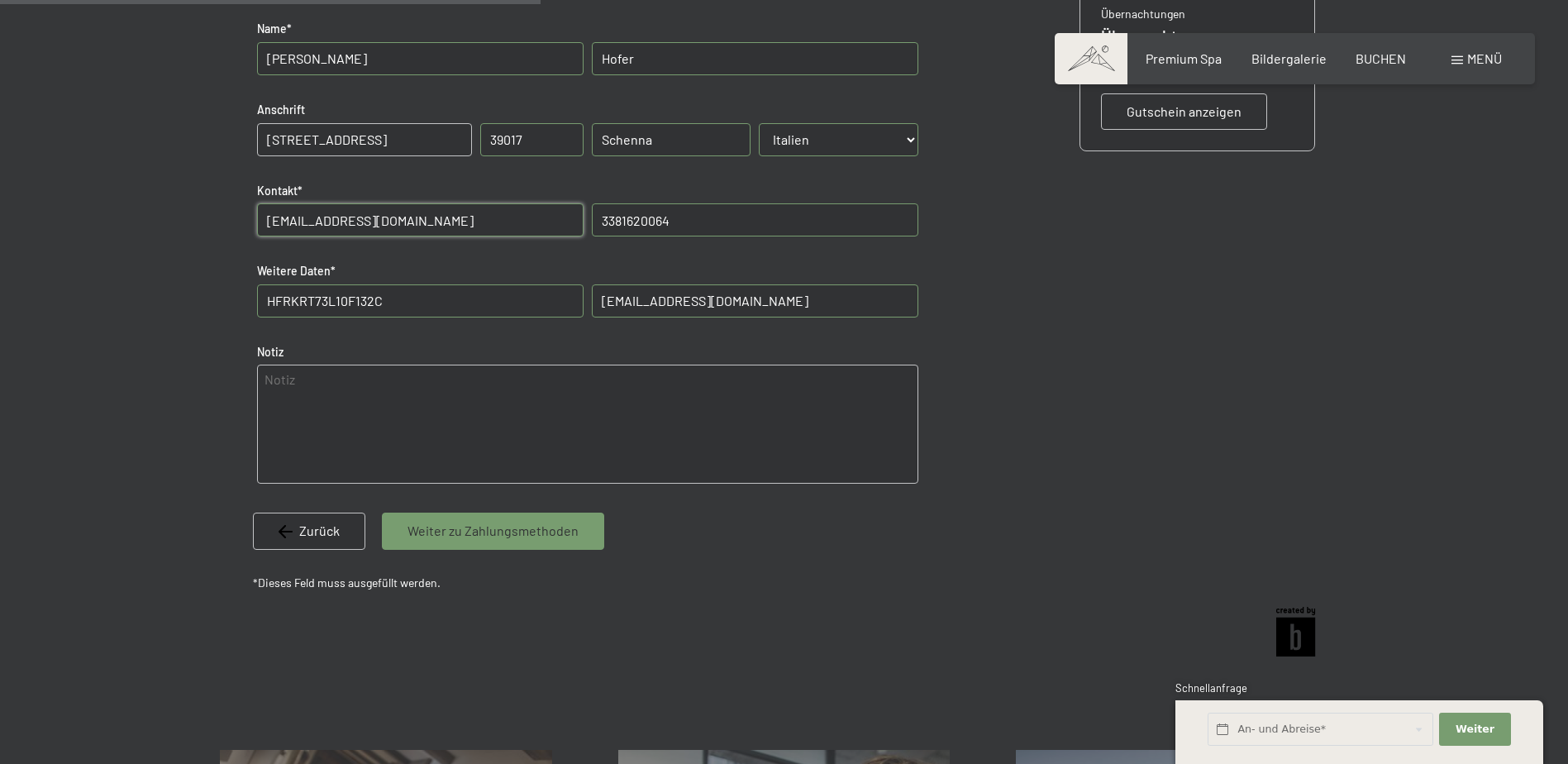
drag, startPoint x: 332, startPoint y: 386, endPoint x: 373, endPoint y: 397, distance: 42.4
click at [332, 385] on textarea at bounding box center [588, 423] width 661 height 119
click at [521, 535] on span "Weiter zu Zahlungsmethoden" at bounding box center [493, 531] width 171 height 18
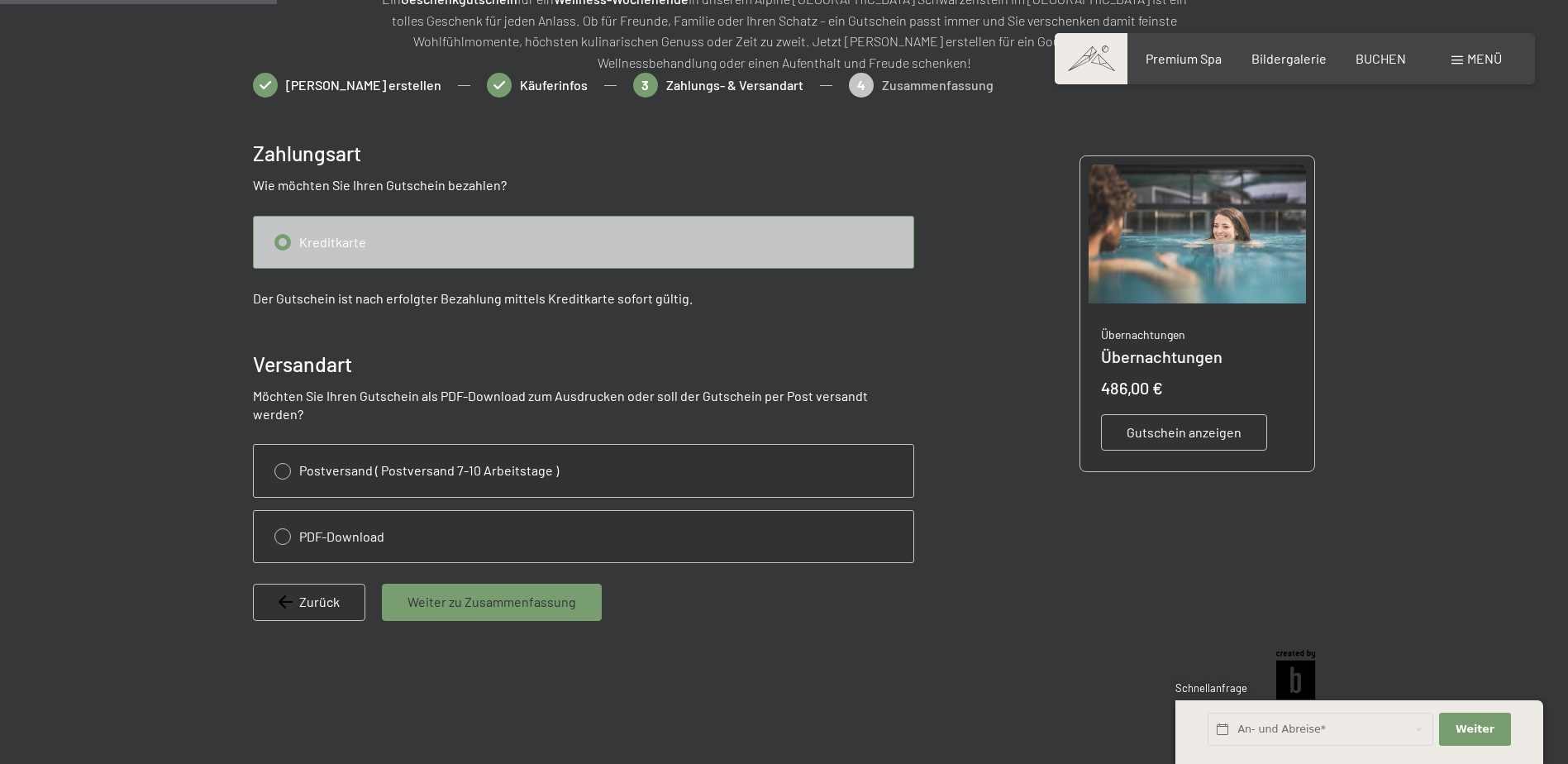
scroll to position [240, 0]
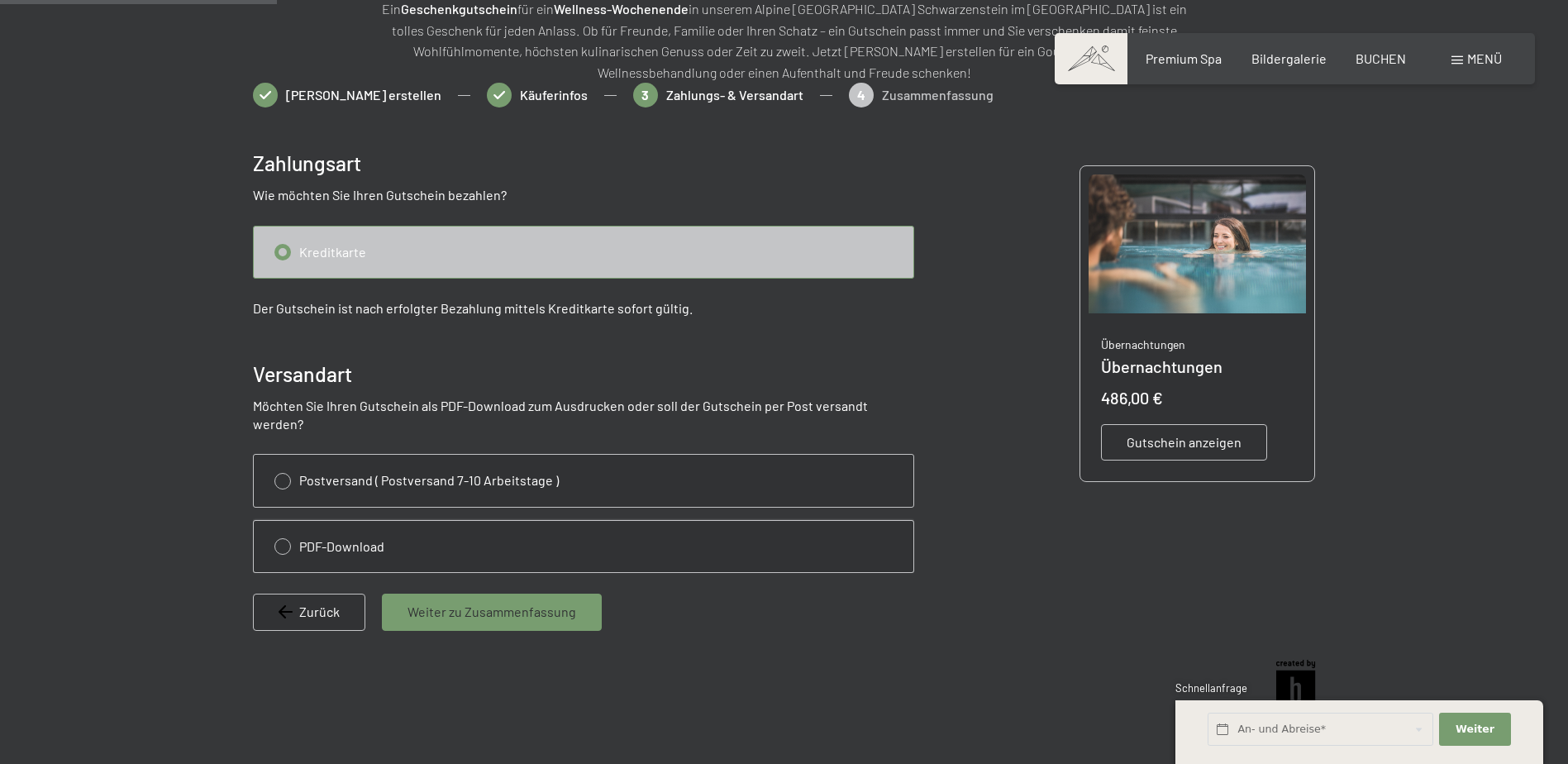
click at [287, 528] on input "radio" at bounding box center [583, 546] width 659 height 52
radio input "true"
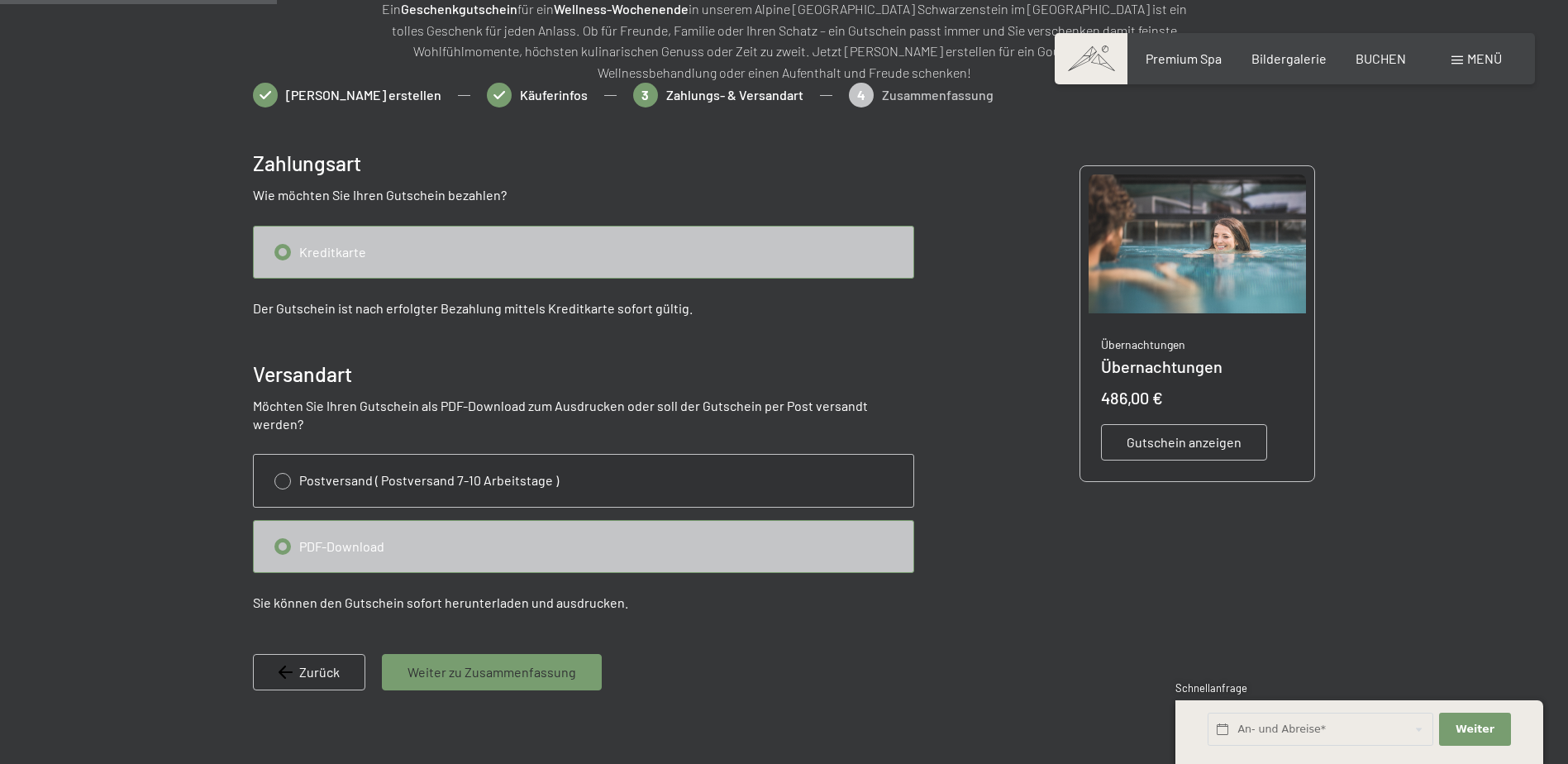
click at [531, 663] on span "Weiter zu Zusammenfassung" at bounding box center [492, 672] width 168 height 18
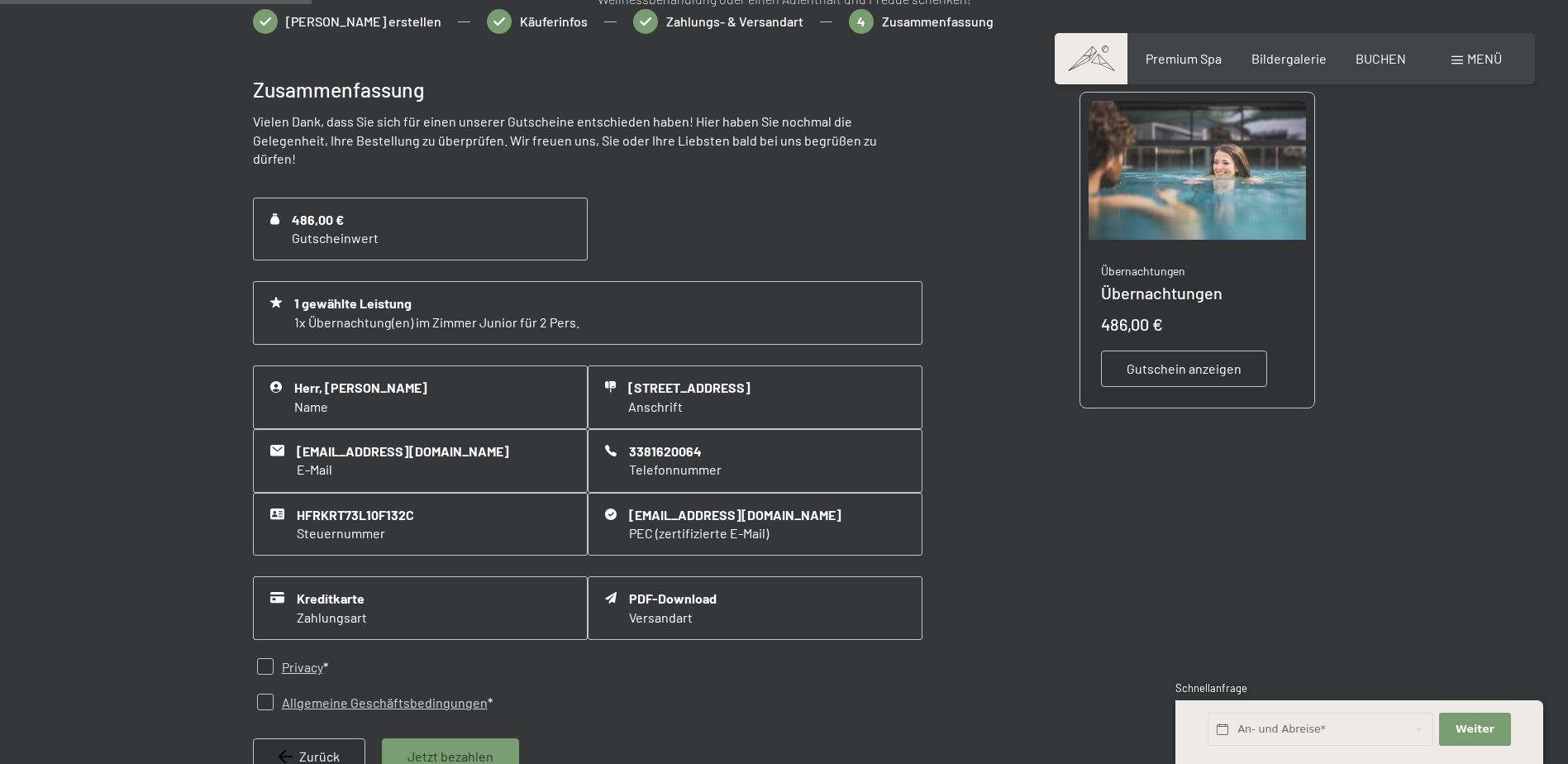
scroll to position [405, 0]
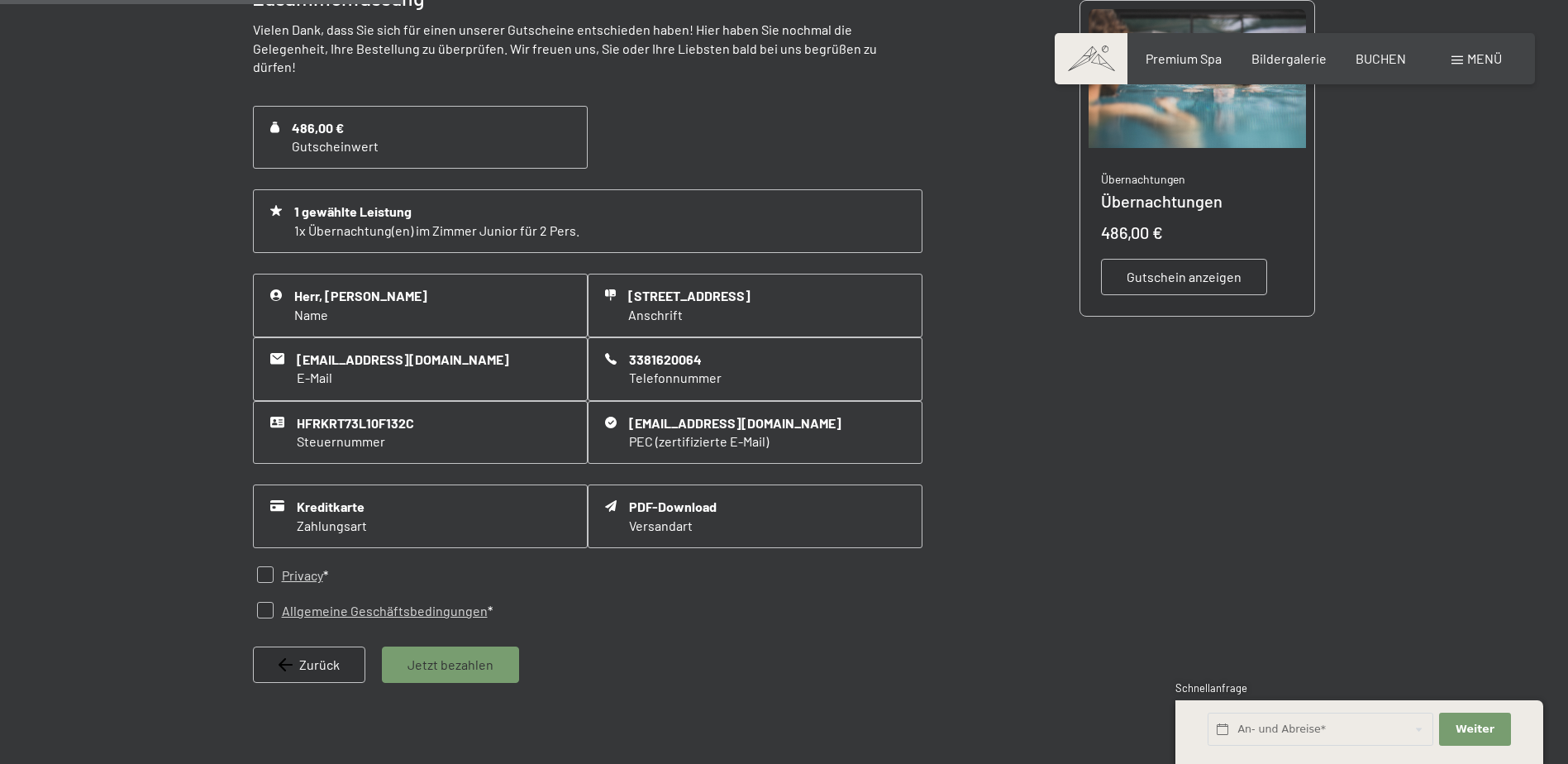
click at [259, 566] on input "checkbox" at bounding box center [265, 575] width 16 height 16
checkbox input "true"
drag, startPoint x: 264, startPoint y: 584, endPoint x: 274, endPoint y: 591, distance: 12.2
click at [265, 602] on input "checkbox" at bounding box center [265, 610] width 16 height 16
checkbox input "true"
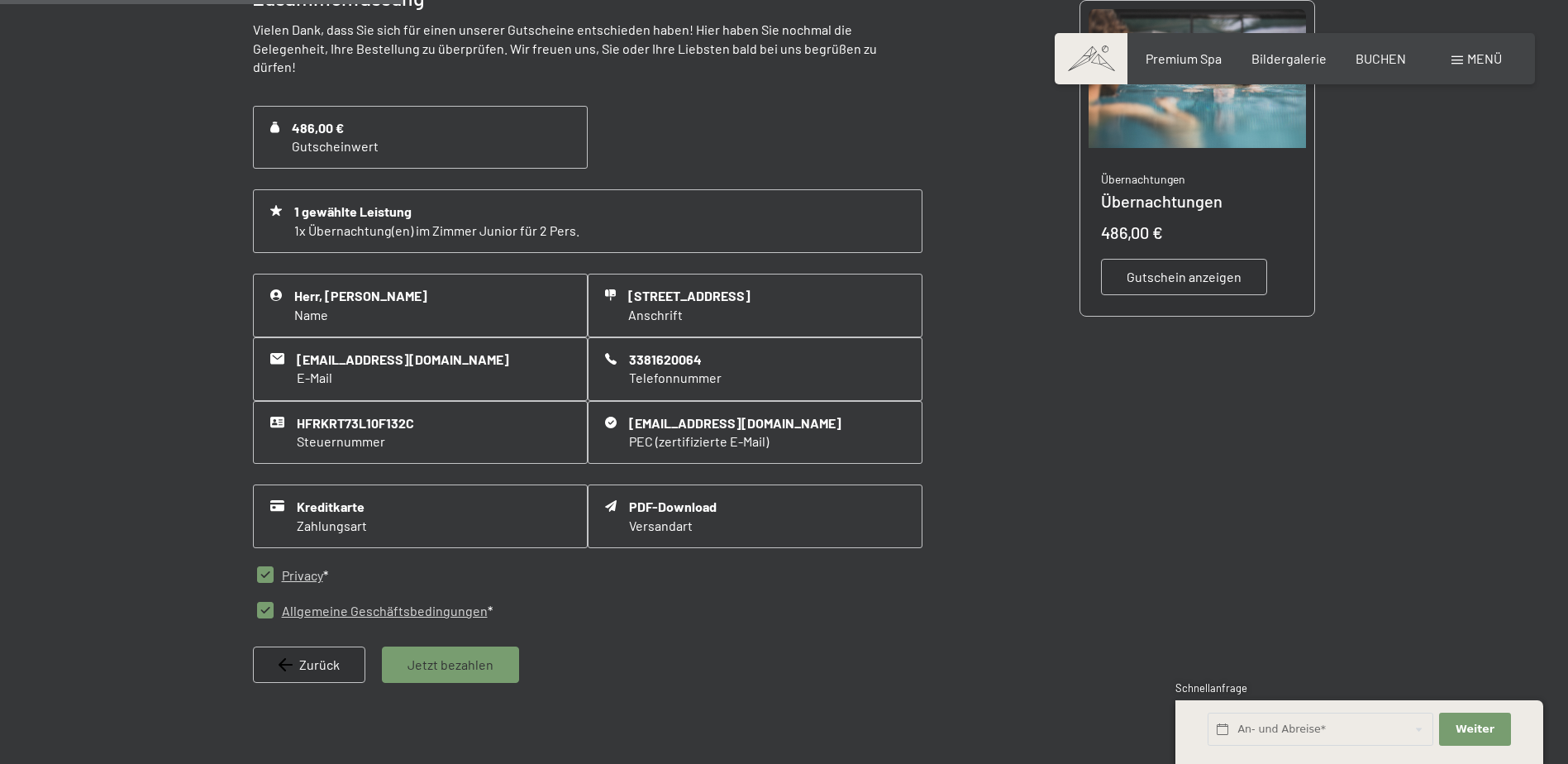
click at [474, 655] on span "Jetzt bezahlen" at bounding box center [450, 664] width 86 height 18
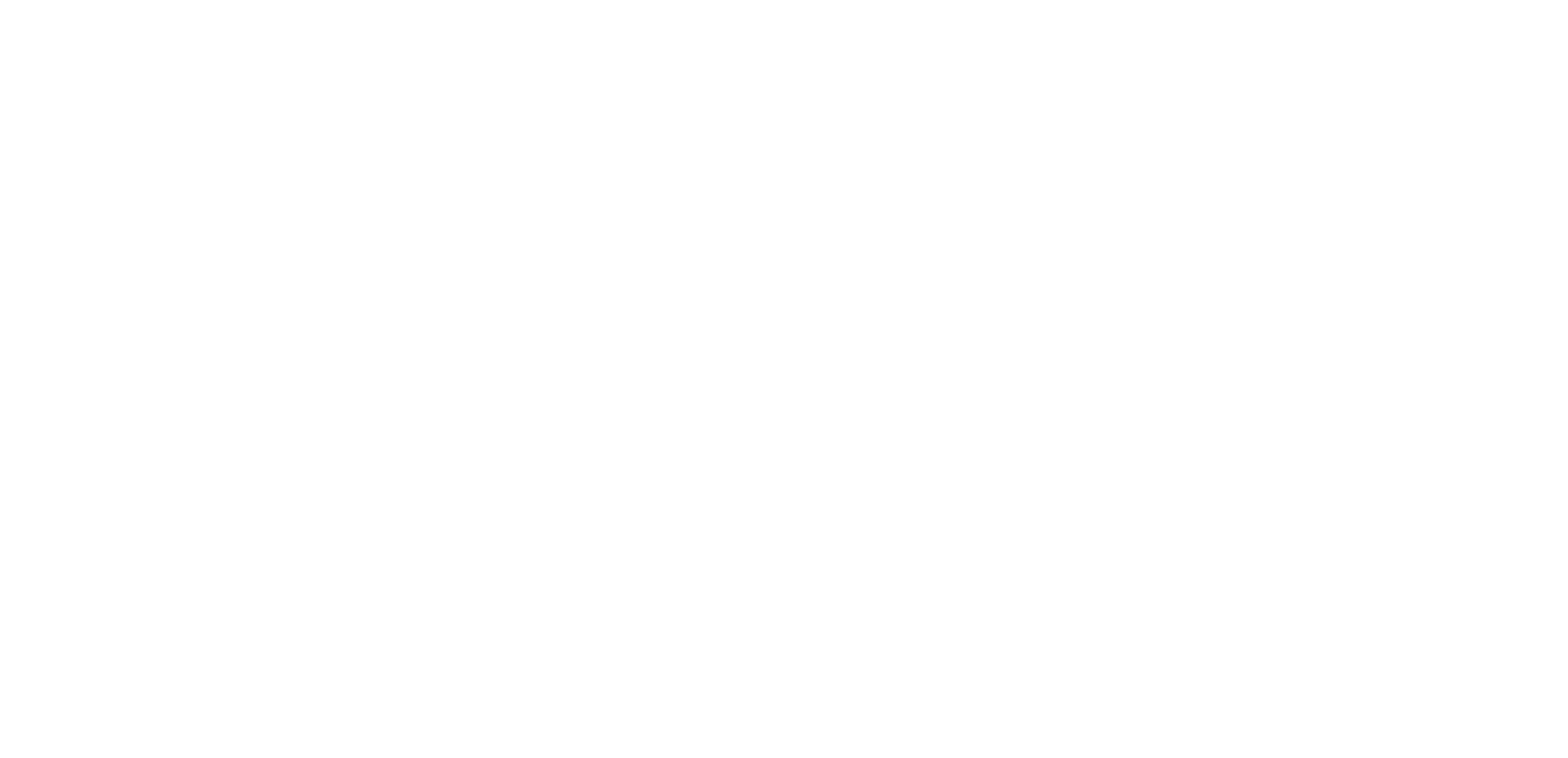
scroll to position [0, 0]
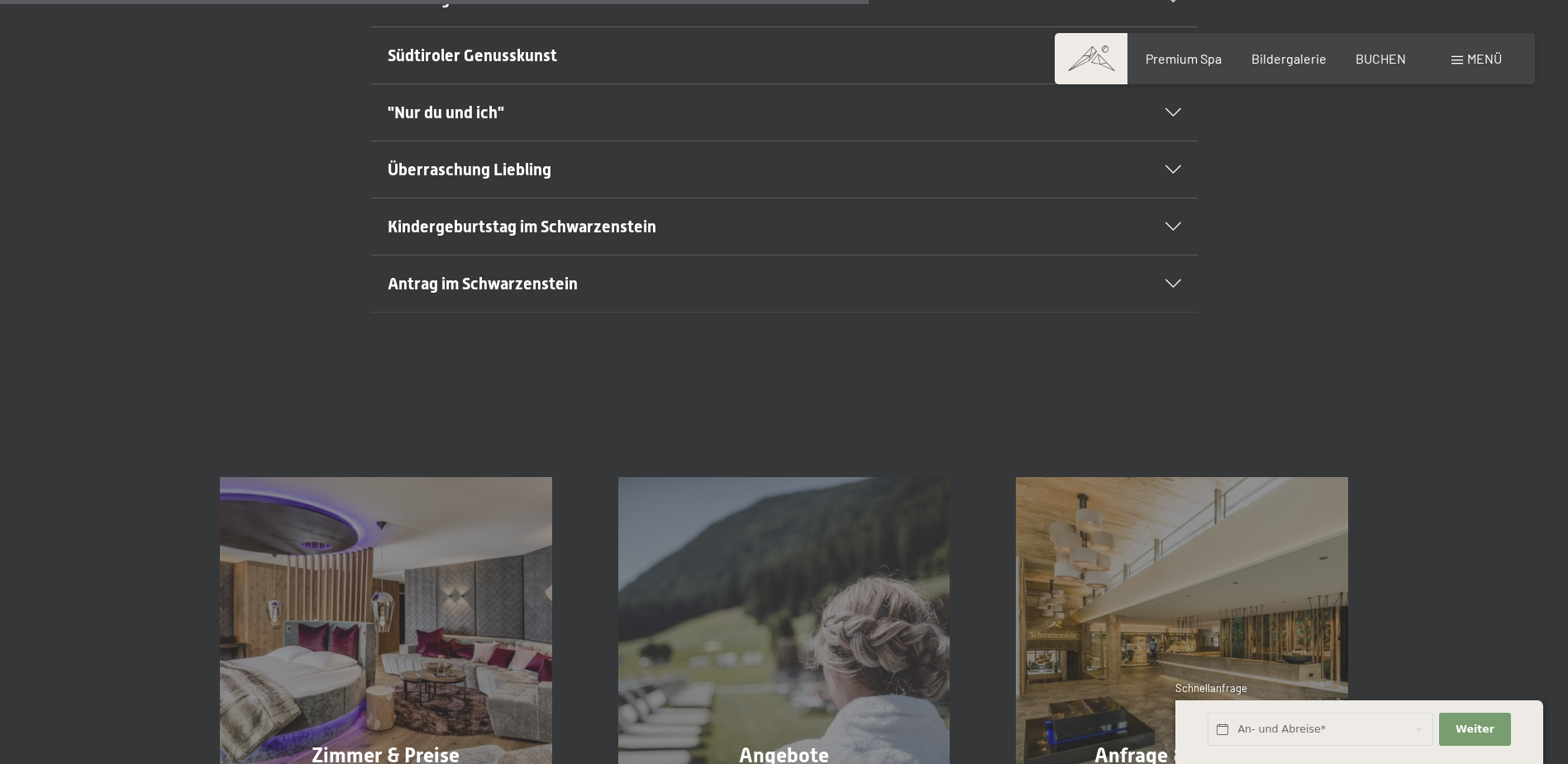
scroll to position [1488, 0]
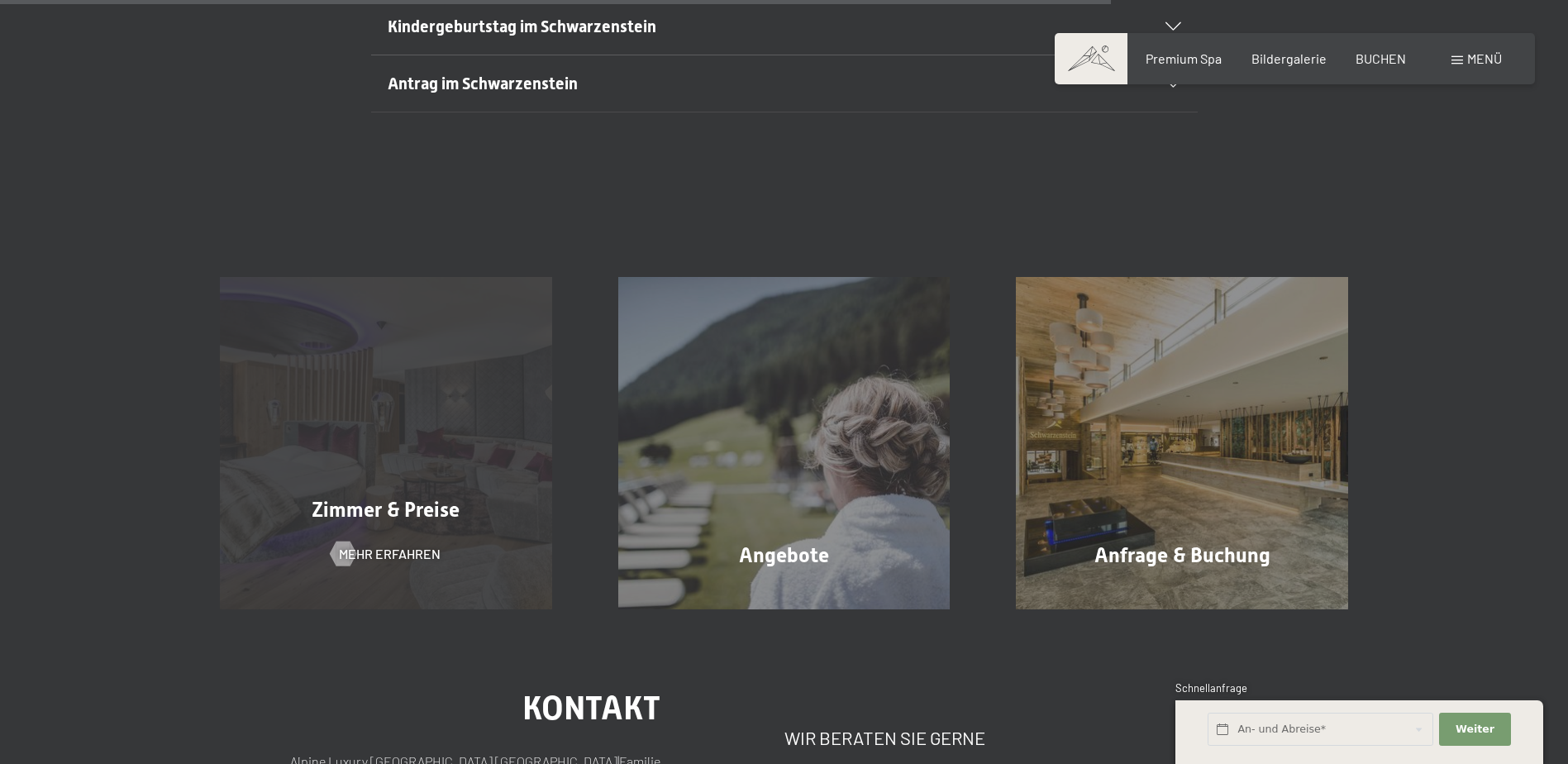
click at [425, 518] on span "Zimmer & Preise" at bounding box center [385, 509] width 148 height 24
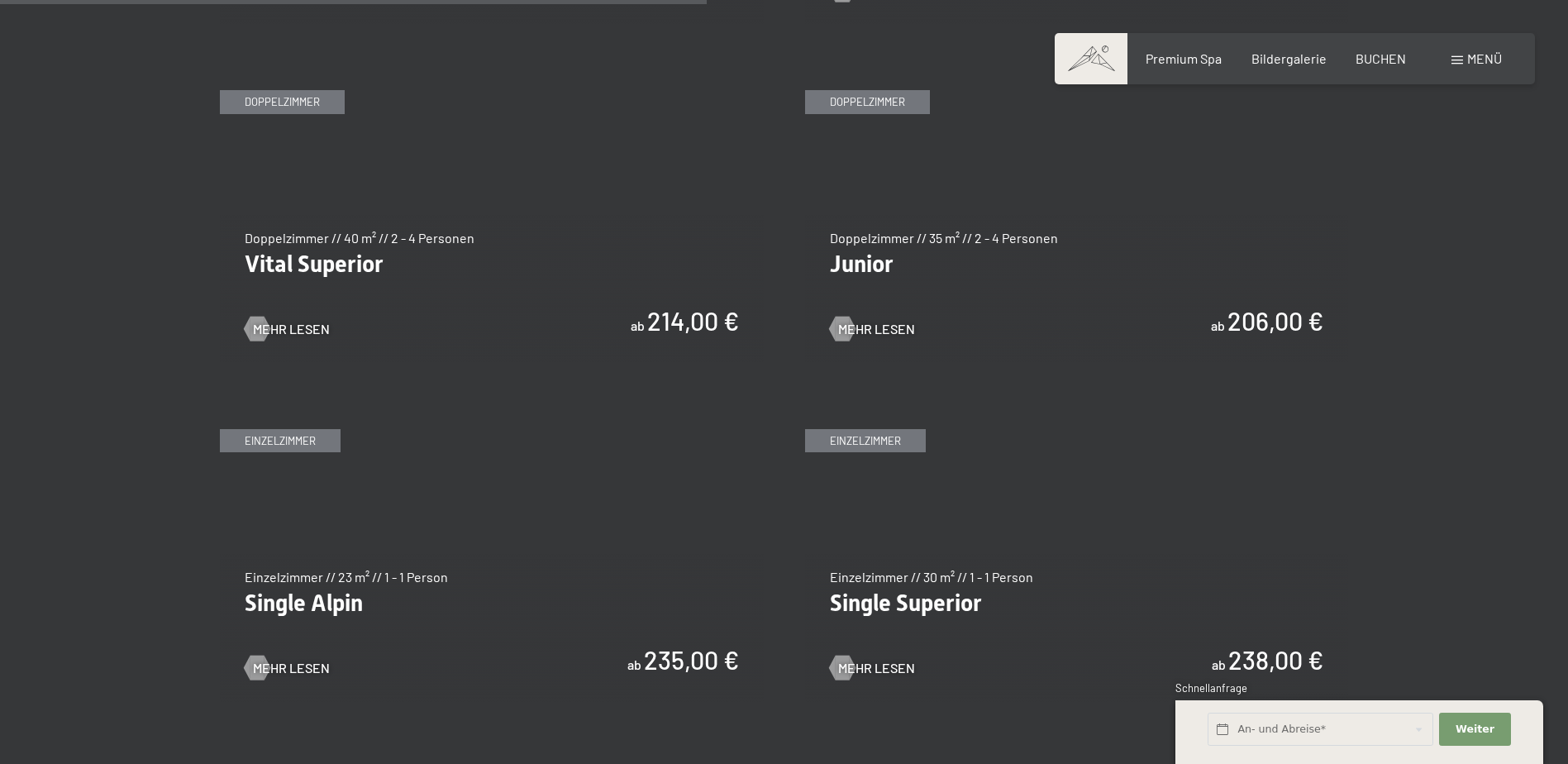
scroll to position [2150, 0]
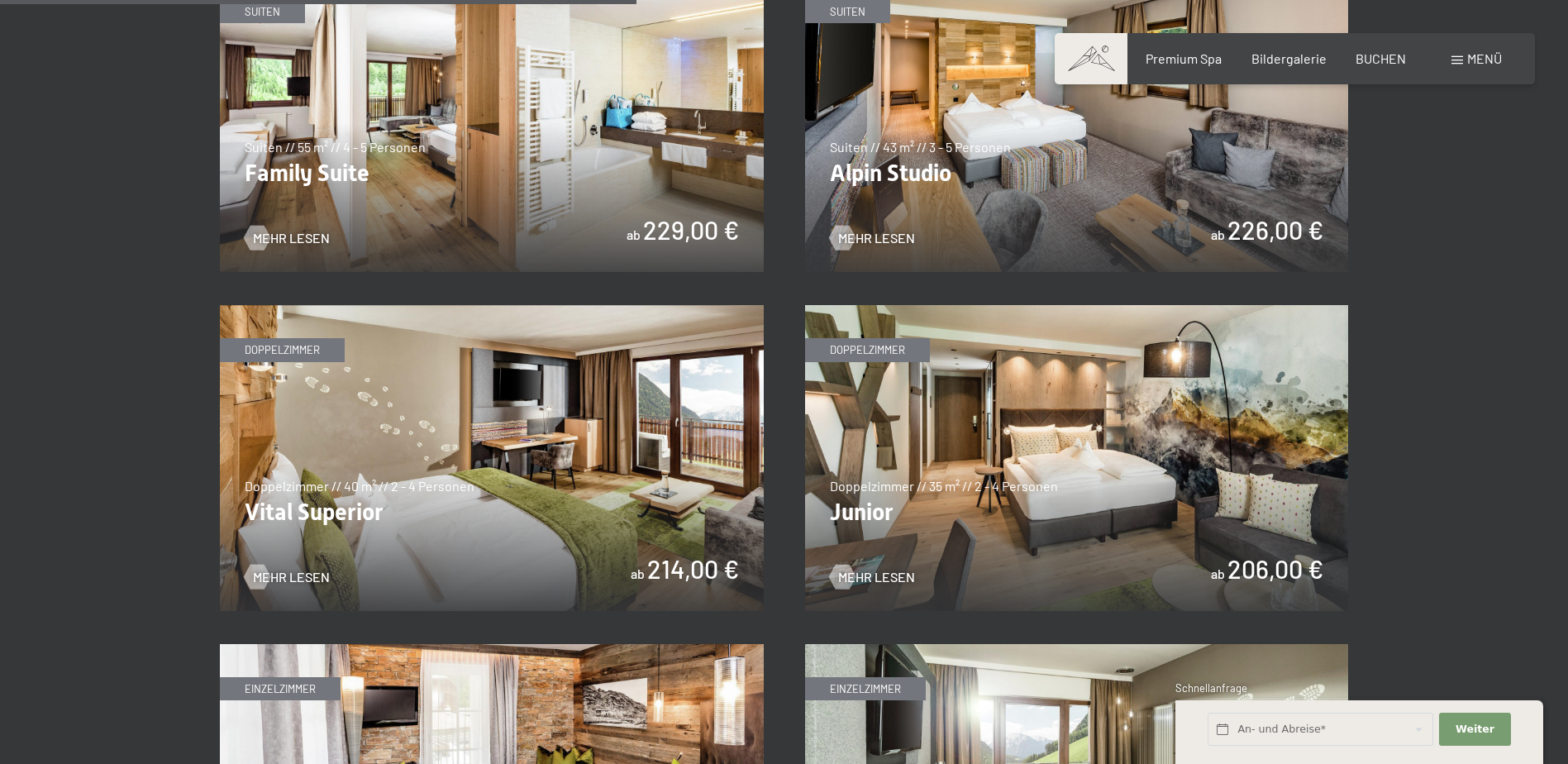
click at [1082, 511] on img at bounding box center [1077, 459] width 544 height 306
click at [1266, 573] on img at bounding box center [1077, 459] width 544 height 306
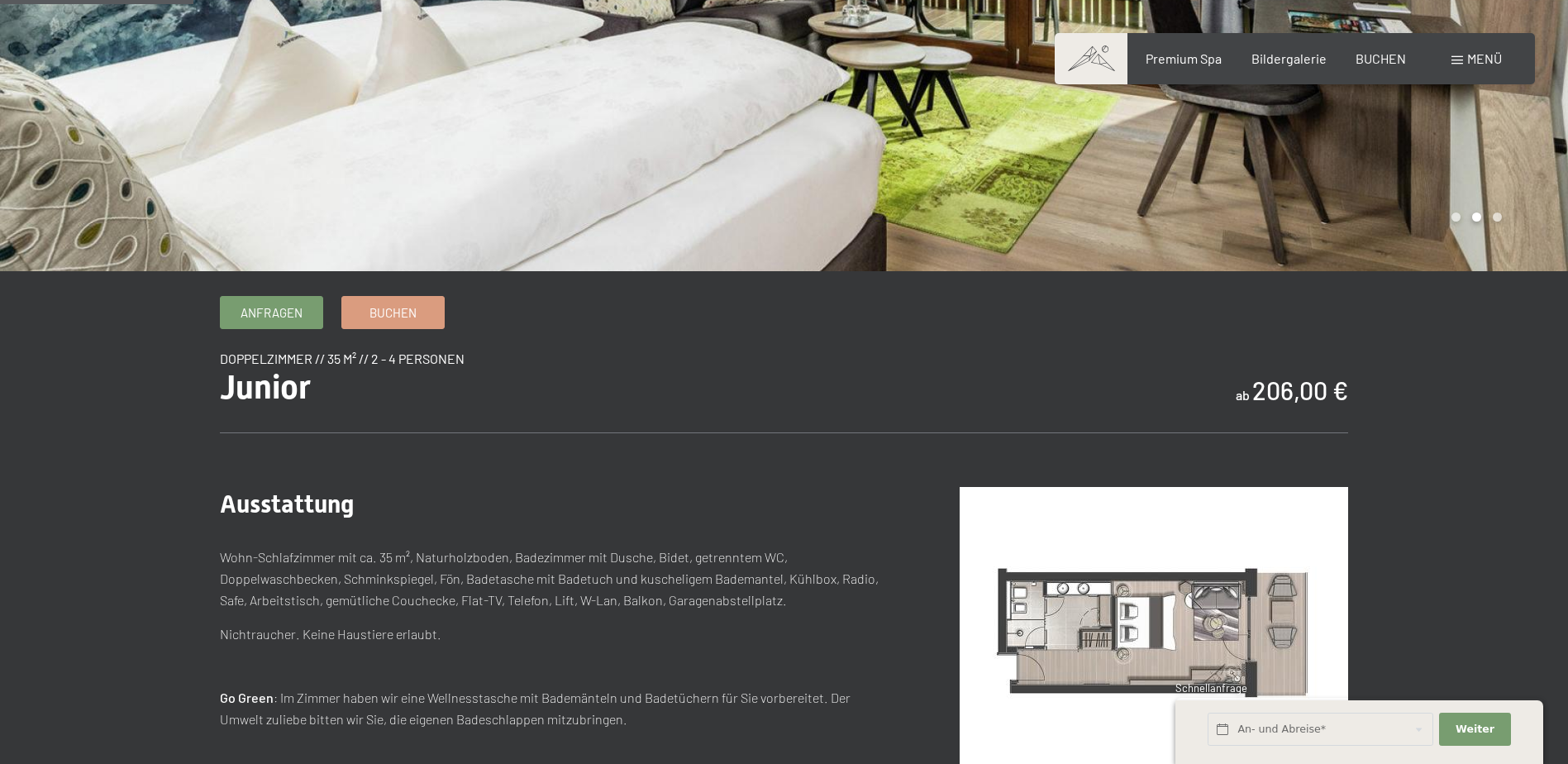
scroll to position [331, 0]
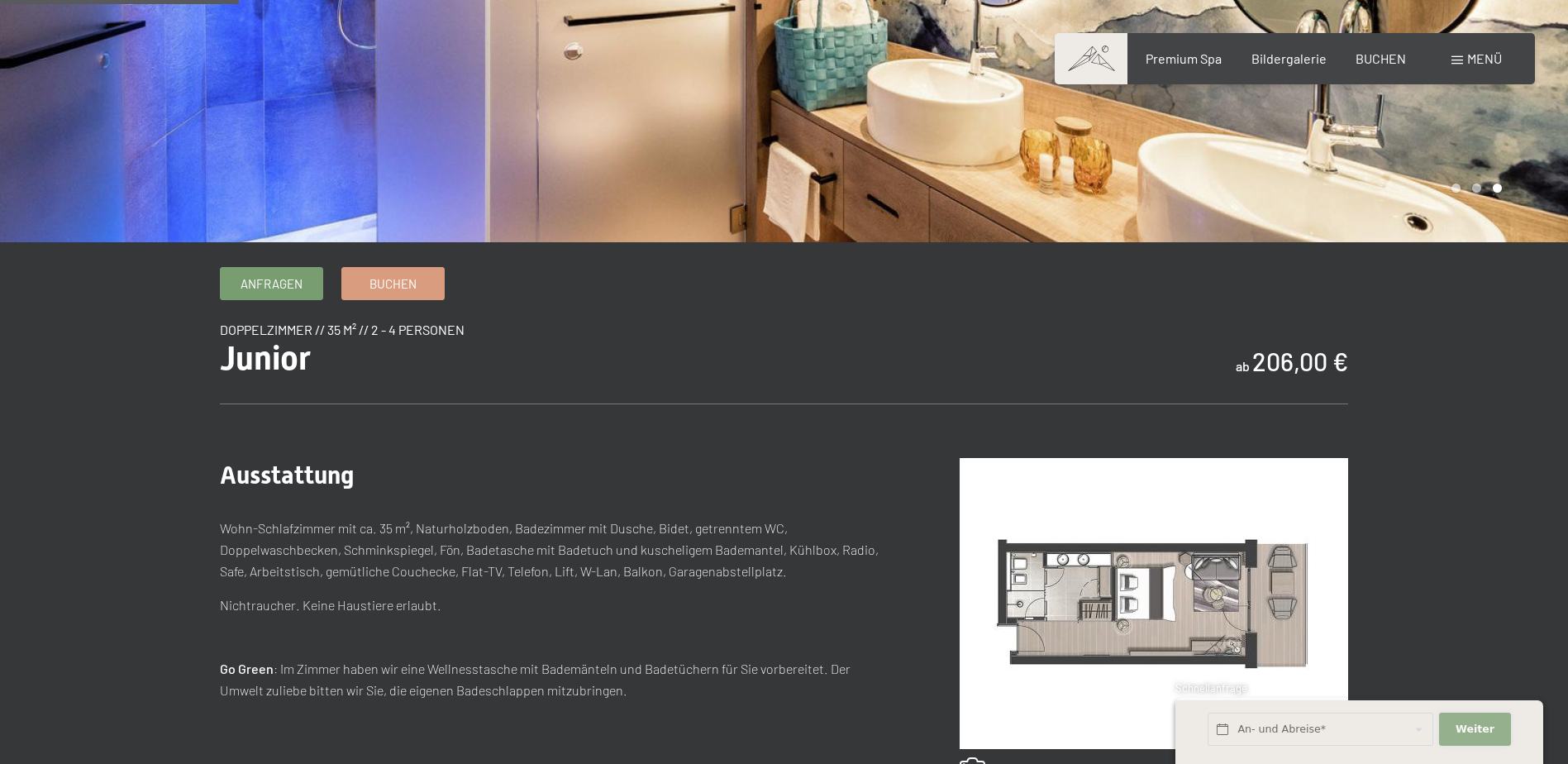
click at [1496, 733] on button "Weiter Adressfelder ausblenden" at bounding box center [1474, 729] width 71 height 34
